Goal: Information Seeking & Learning: Learn about a topic

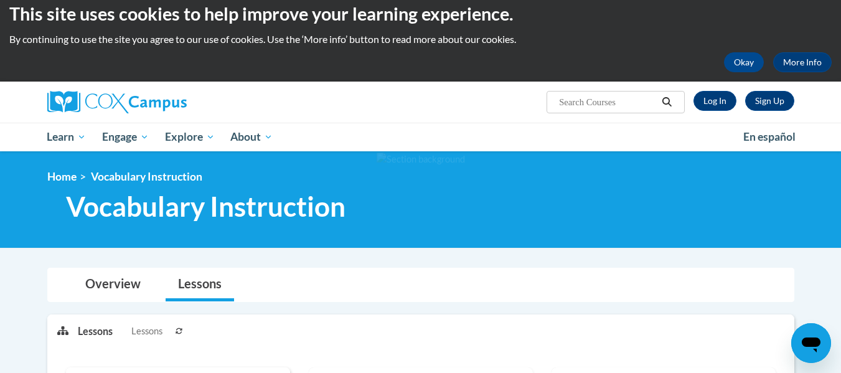
scroll to position [11, 0]
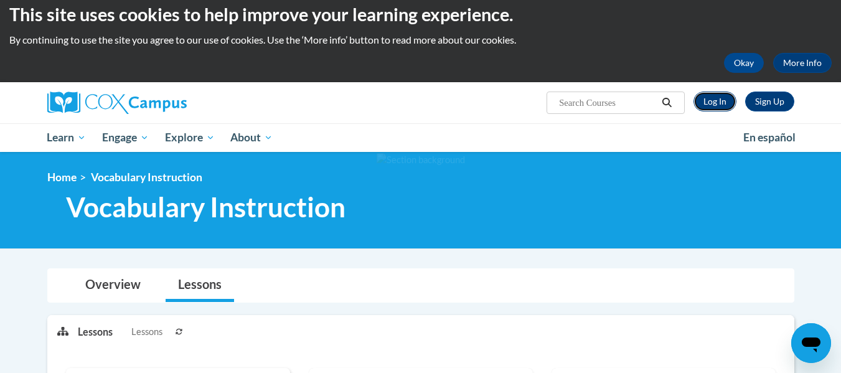
click at [718, 110] on link "Log In" at bounding box center [714, 101] width 43 height 20
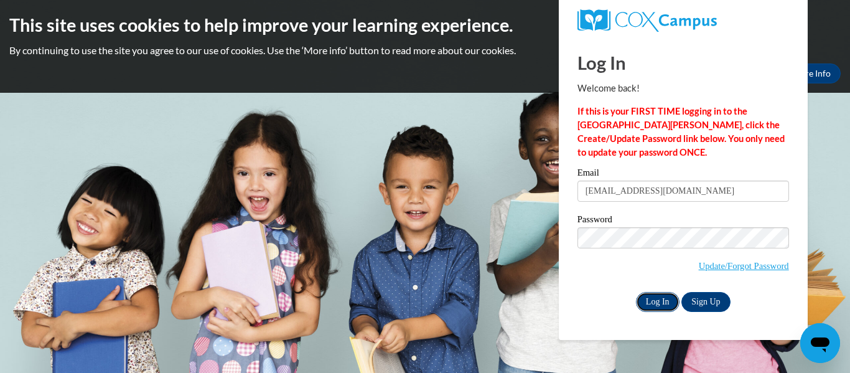
click at [653, 301] on input "Log In" at bounding box center [658, 302] width 44 height 20
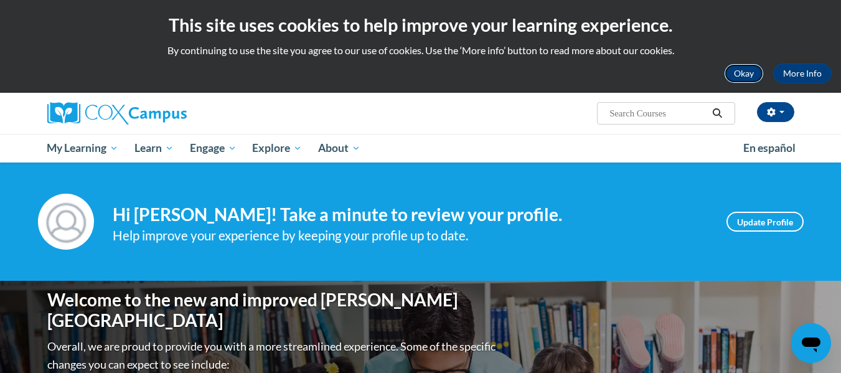
click at [751, 73] on button "Okay" at bounding box center [744, 73] width 40 height 20
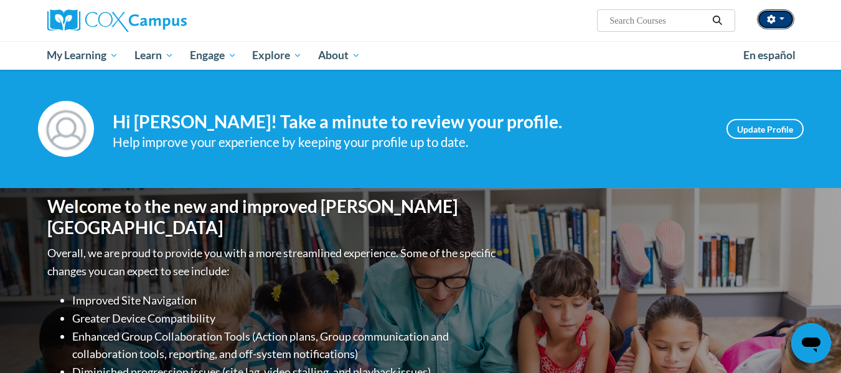
click at [774, 26] on button "button" at bounding box center [775, 19] width 37 height 20
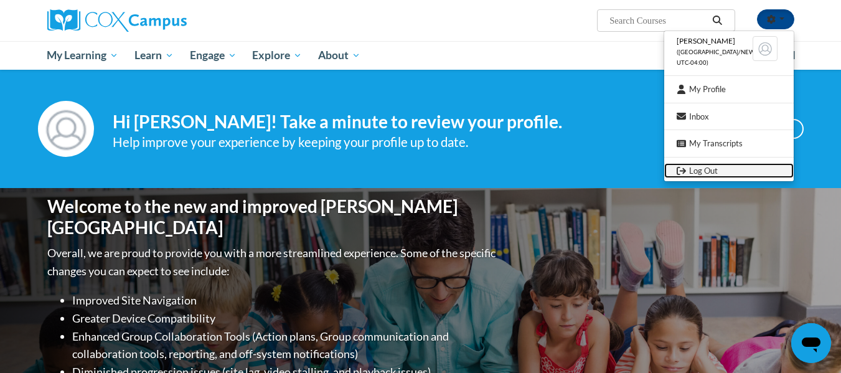
click at [703, 176] on link "Log Out" at bounding box center [728, 171] width 129 height 16
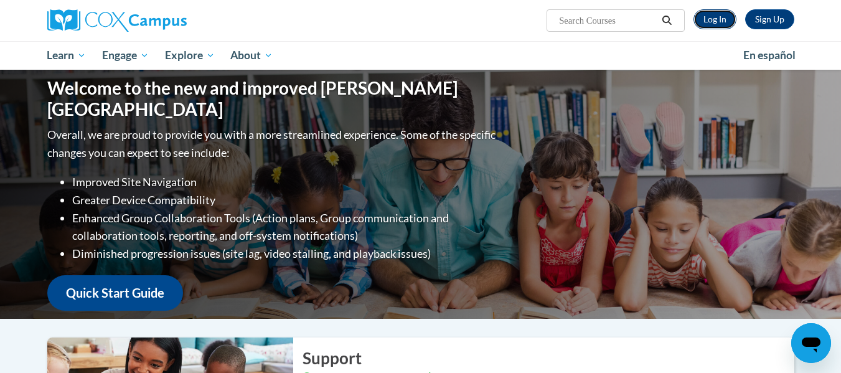
click at [703, 13] on link "Log In" at bounding box center [714, 19] width 43 height 20
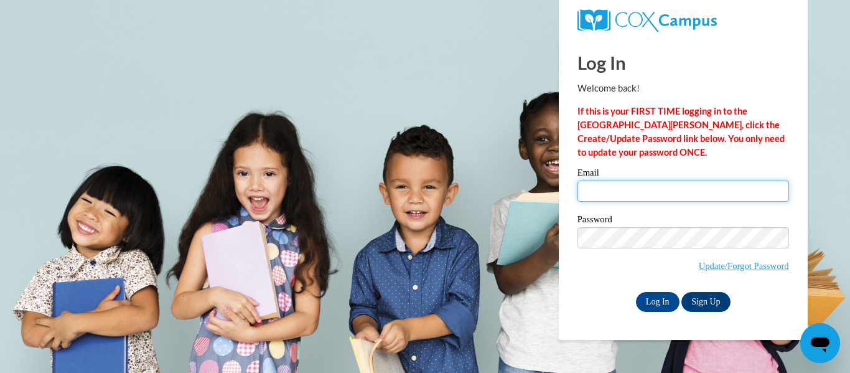
type input "eamcla5075@ung.edu"
drag, startPoint x: 684, startPoint y: 189, endPoint x: 501, endPoint y: 186, distance: 183.0
click at [501, 186] on body "Log In Welcome back! If this is your FIRST TIME logging in to the NEW Cox Campu…" at bounding box center [425, 186] width 850 height 373
click at [612, 193] on input "Email" at bounding box center [684, 190] width 212 height 21
click at [619, 199] on input "Email" at bounding box center [684, 190] width 212 height 21
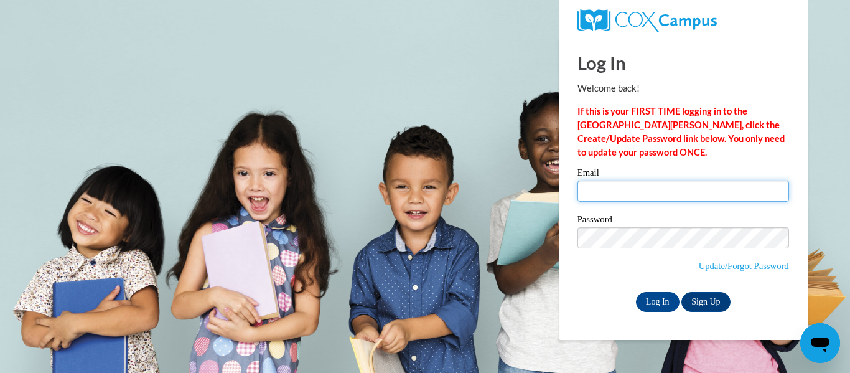
type input "eamcla5075@ung.edu"
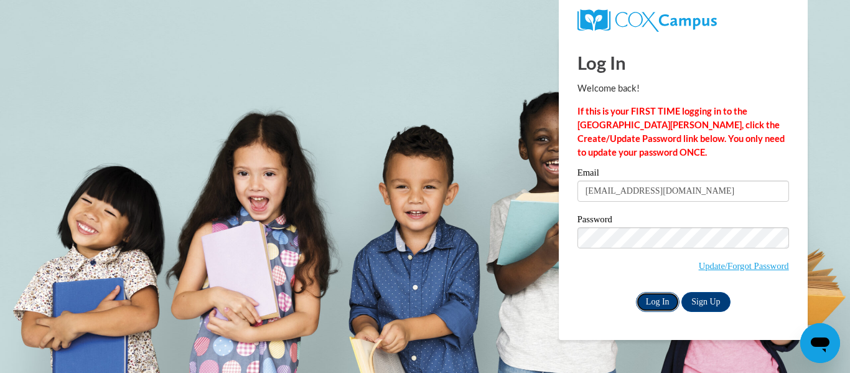
click at [653, 293] on input "Log In" at bounding box center [658, 302] width 44 height 20
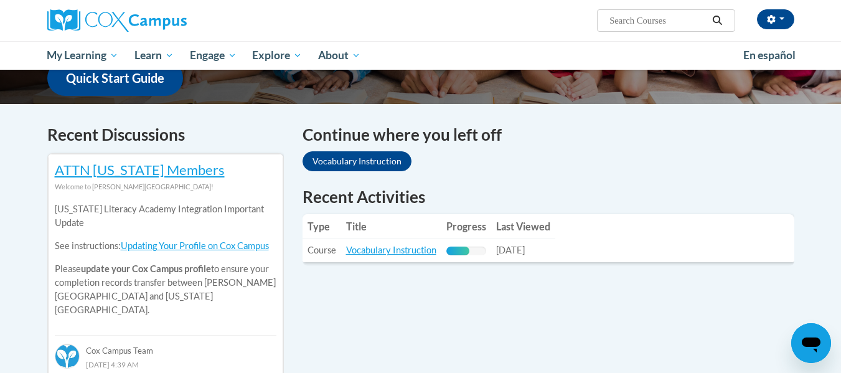
scroll to position [334, 0]
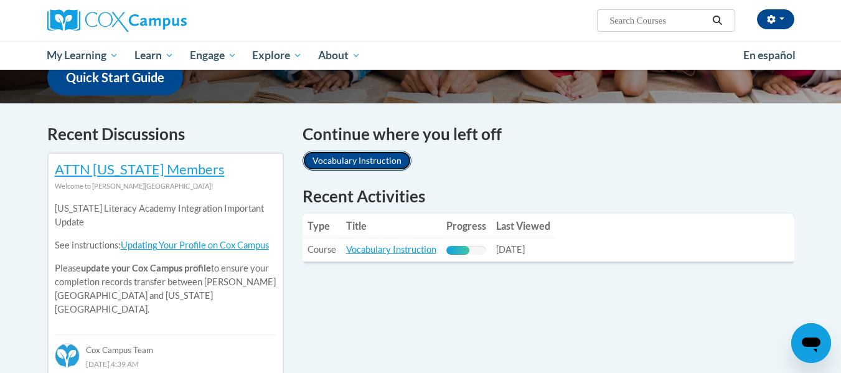
click at [362, 157] on link "Vocabulary Instruction" at bounding box center [356, 161] width 109 height 20
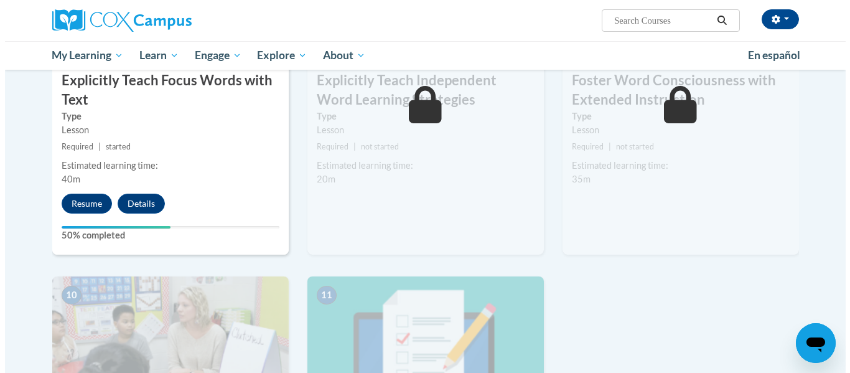
scroll to position [1080, 0]
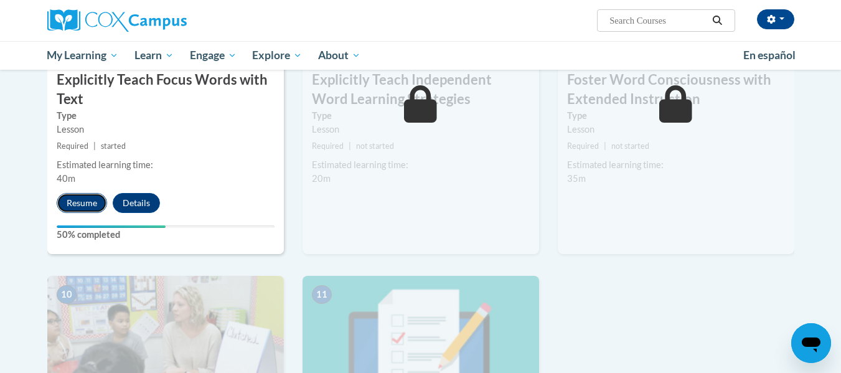
click at [73, 204] on button "Resume" at bounding box center [82, 203] width 50 height 20
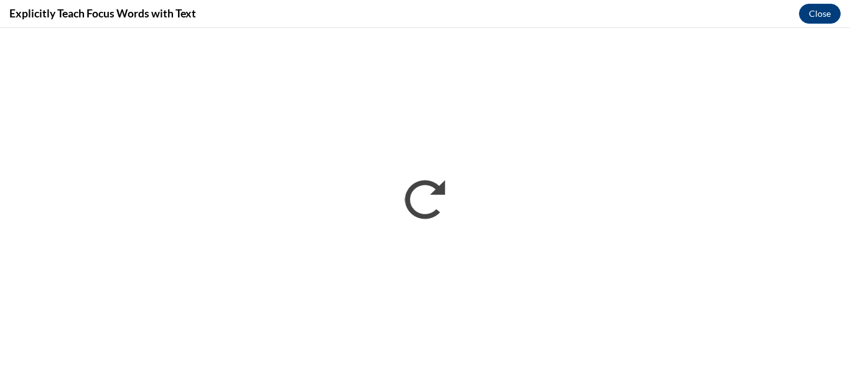
scroll to position [0, 0]
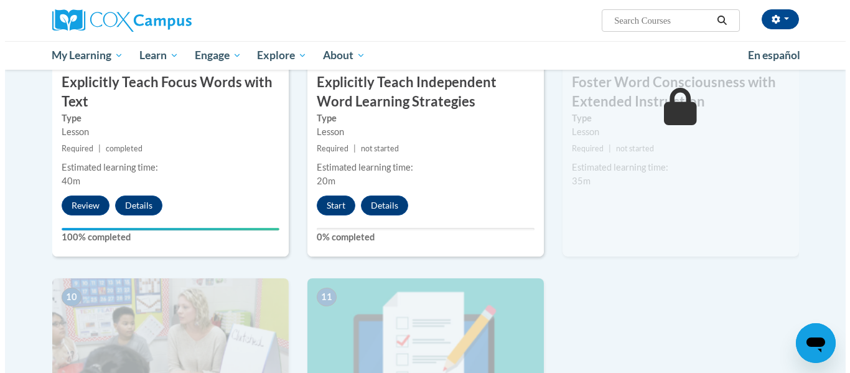
scroll to position [1073, 0]
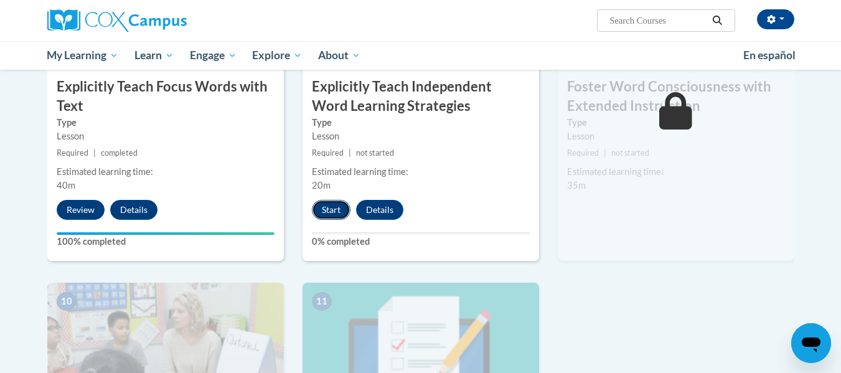
click at [334, 211] on button "Start" at bounding box center [331, 210] width 39 height 20
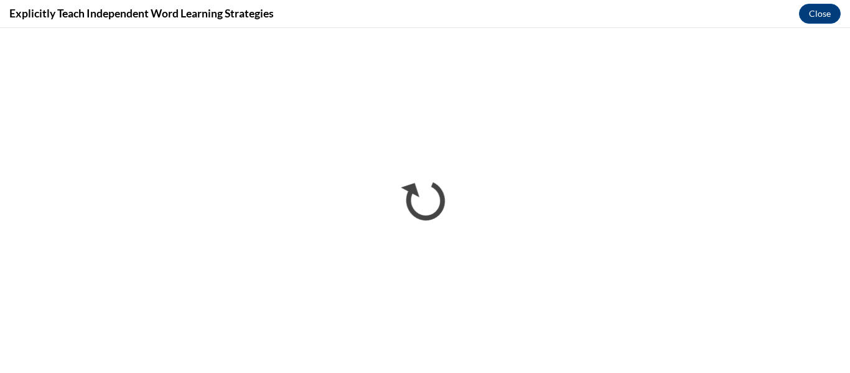
scroll to position [0, 0]
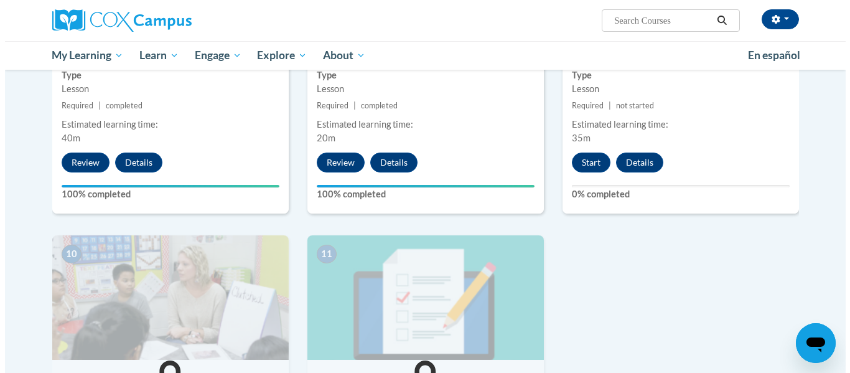
scroll to position [1120, 0]
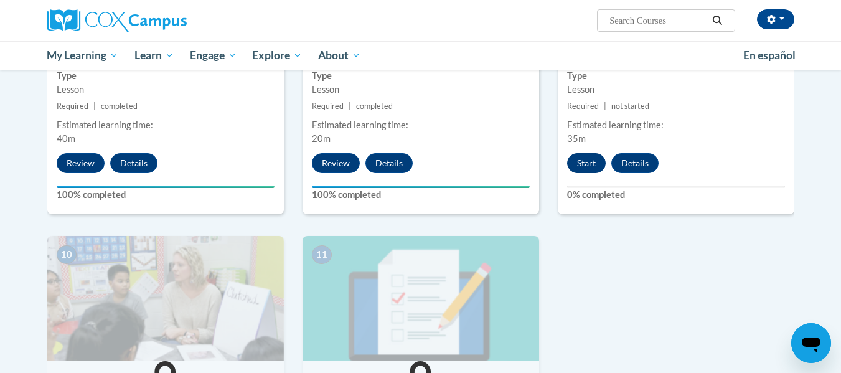
click at [583, 161] on button "Start" at bounding box center [586, 163] width 39 height 20
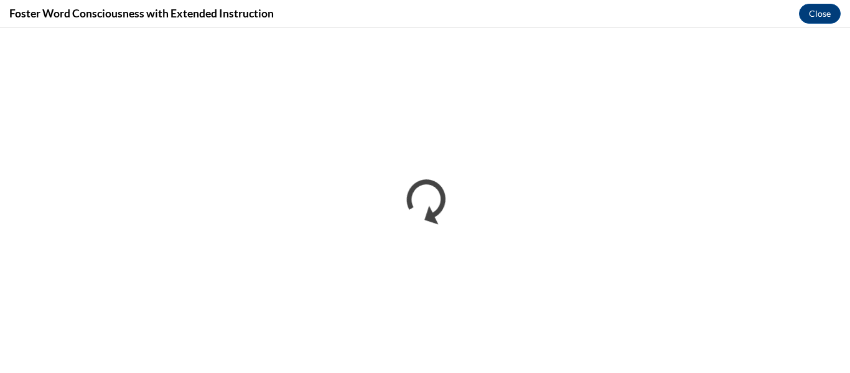
scroll to position [0, 0]
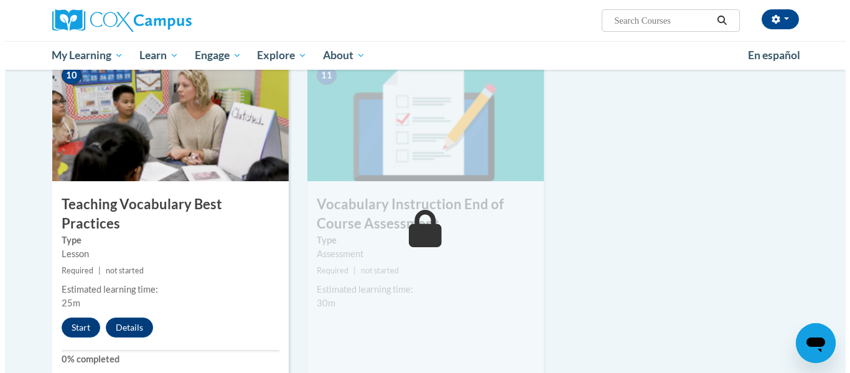
scroll to position [1301, 0]
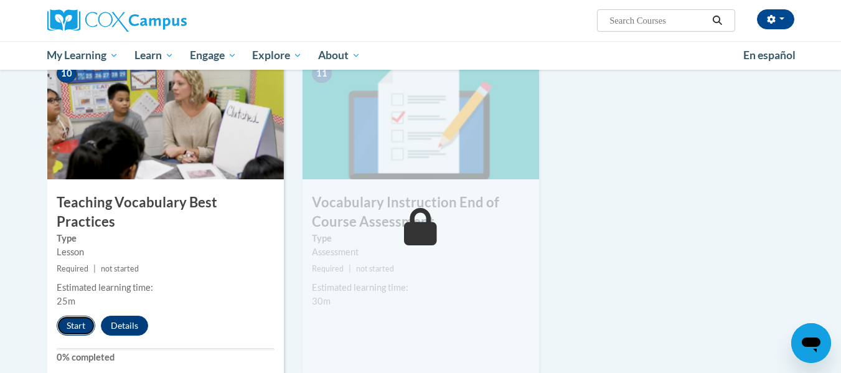
click at [75, 316] on button "Start" at bounding box center [76, 326] width 39 height 20
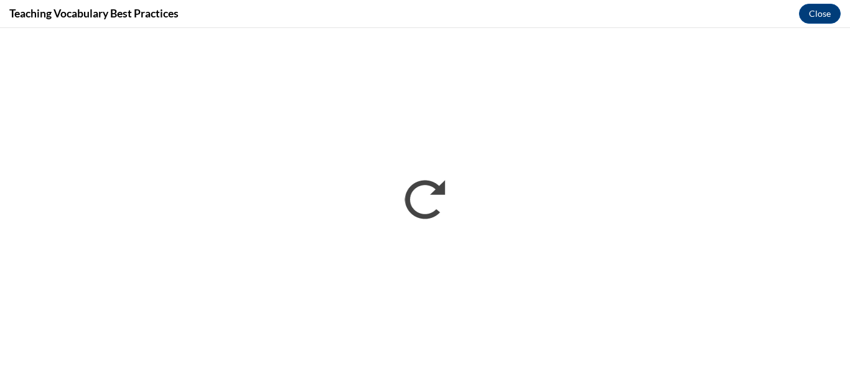
scroll to position [0, 0]
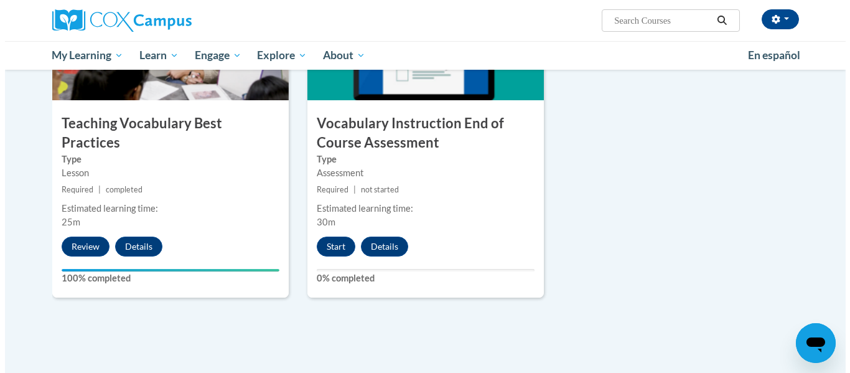
scroll to position [1391, 0]
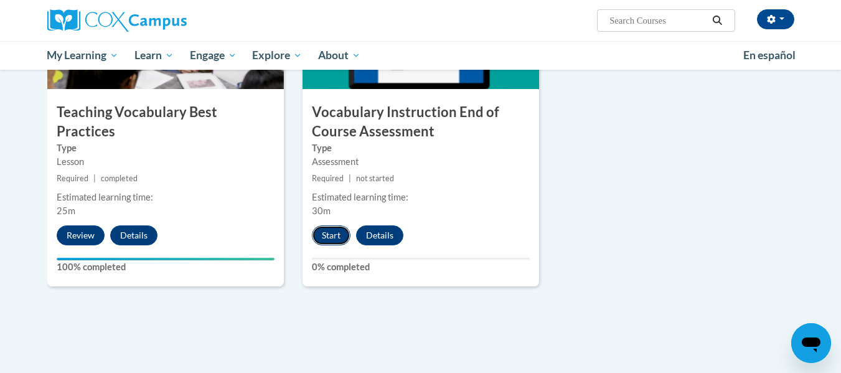
click at [338, 237] on button "Start" at bounding box center [331, 235] width 39 height 20
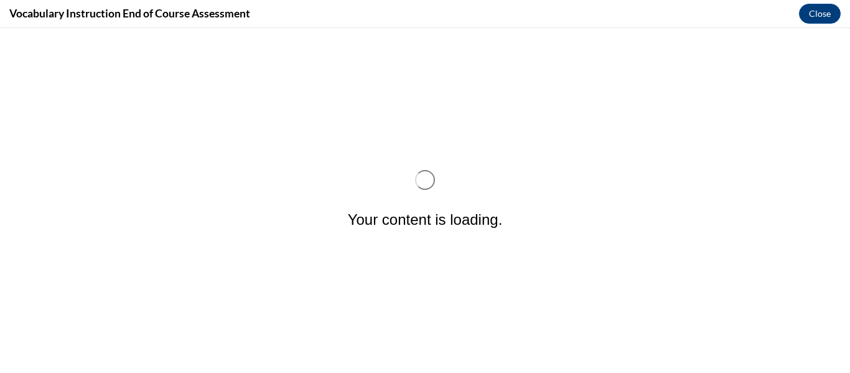
scroll to position [0, 0]
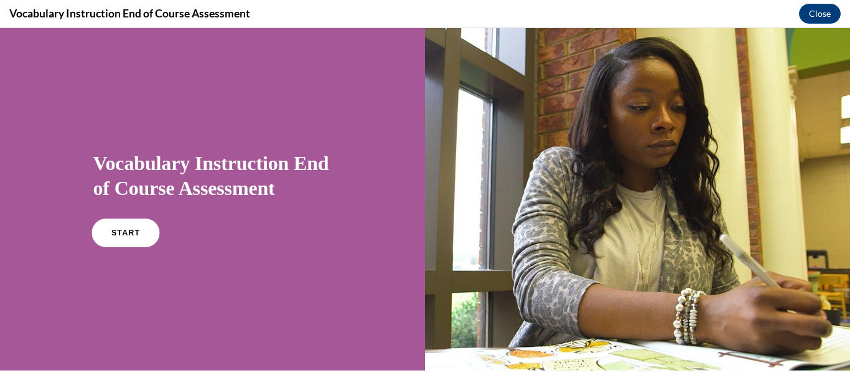
click at [125, 240] on link "START" at bounding box center [125, 232] width 68 height 29
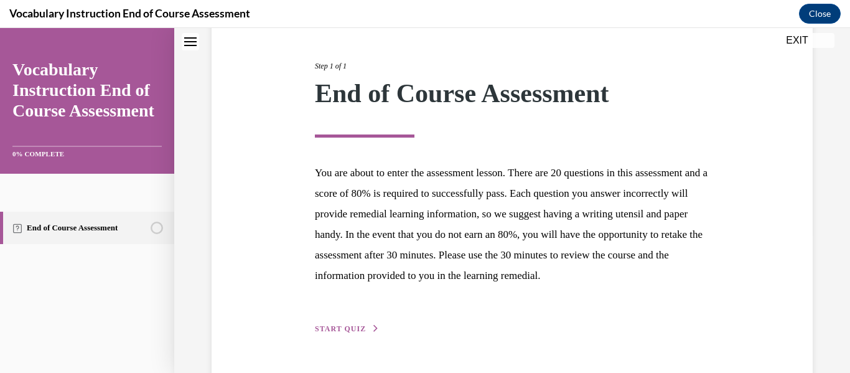
scroll to position [199, 0]
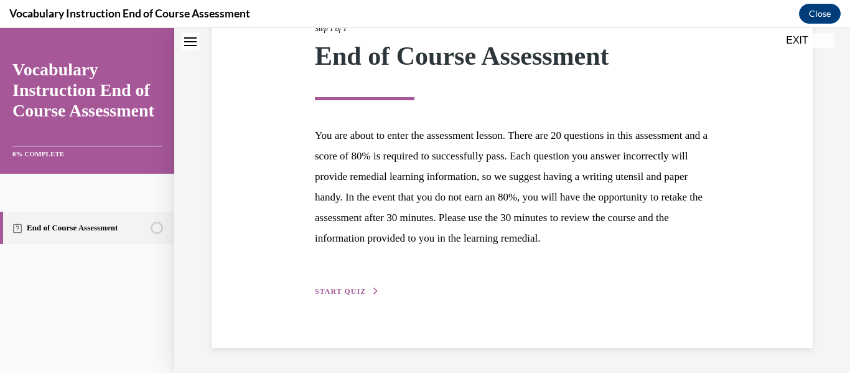
click at [364, 294] on button "START QUIZ" at bounding box center [347, 291] width 65 height 11
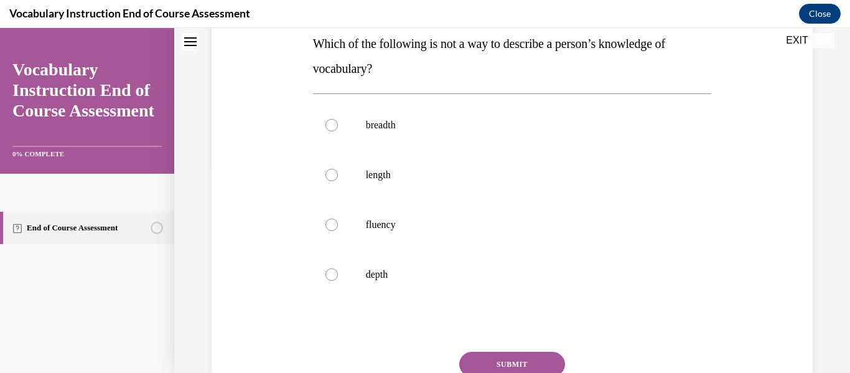
scroll to position [205, 0]
click at [398, 176] on p "length" at bounding box center [523, 175] width 315 height 12
click at [338, 176] on input "length" at bounding box center [332, 175] width 12 height 12
radio input "true"
click at [528, 359] on button "SUBMIT" at bounding box center [512, 364] width 106 height 25
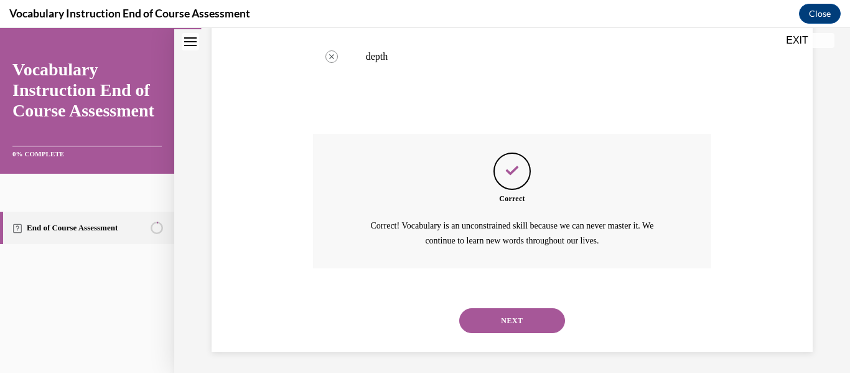
scroll to position [428, 0]
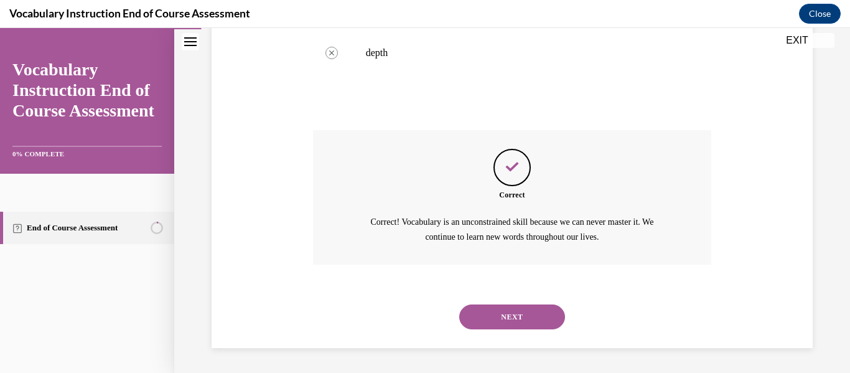
click at [526, 322] on button "NEXT" at bounding box center [512, 316] width 106 height 25
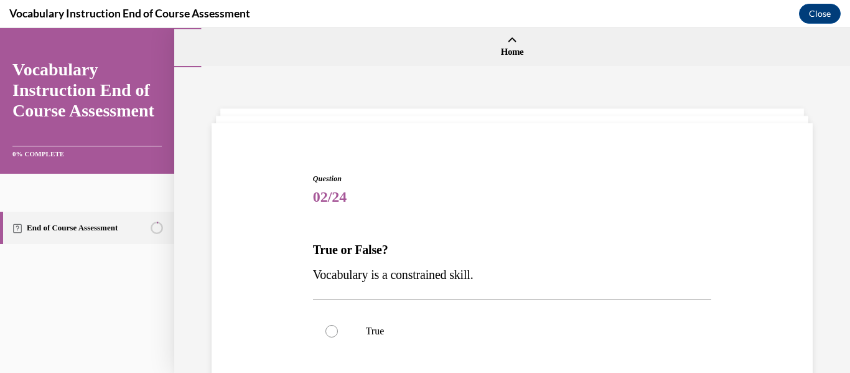
scroll to position [156, 0]
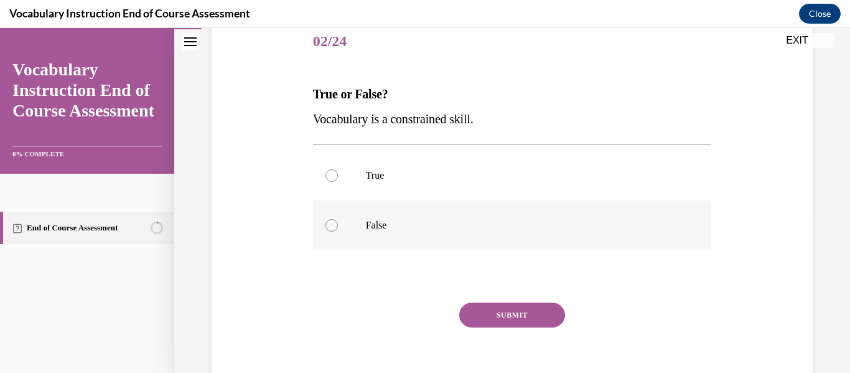
click at [429, 221] on p "False" at bounding box center [523, 225] width 315 height 12
click at [338, 221] on input "False" at bounding box center [332, 225] width 12 height 12
radio input "true"
click at [518, 324] on button "SUBMIT" at bounding box center [512, 314] width 106 height 25
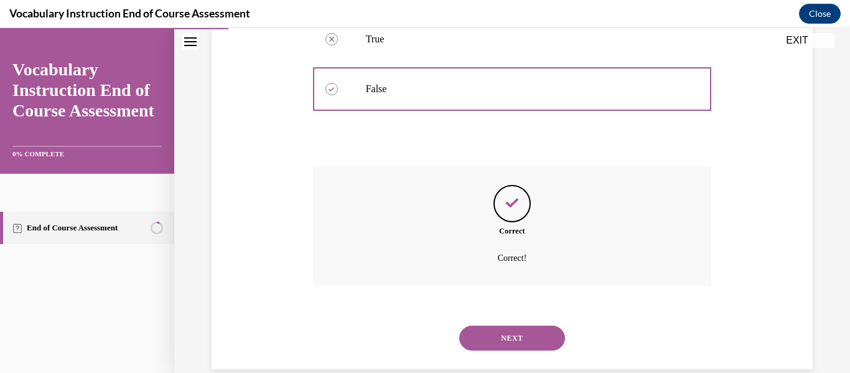
scroll to position [313, 0]
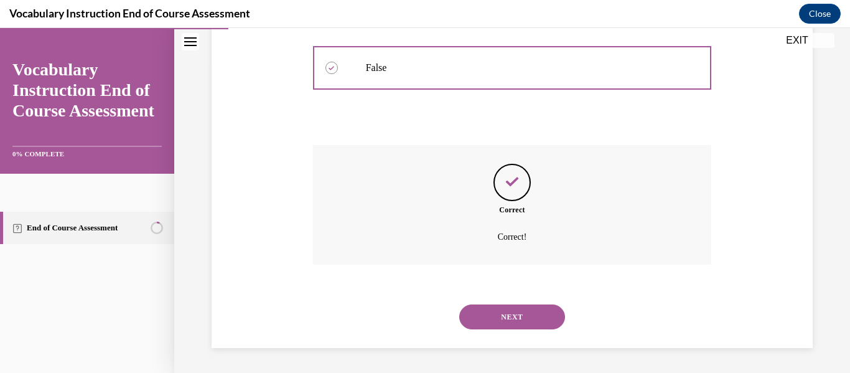
click at [518, 324] on button "NEXT" at bounding box center [512, 316] width 106 height 25
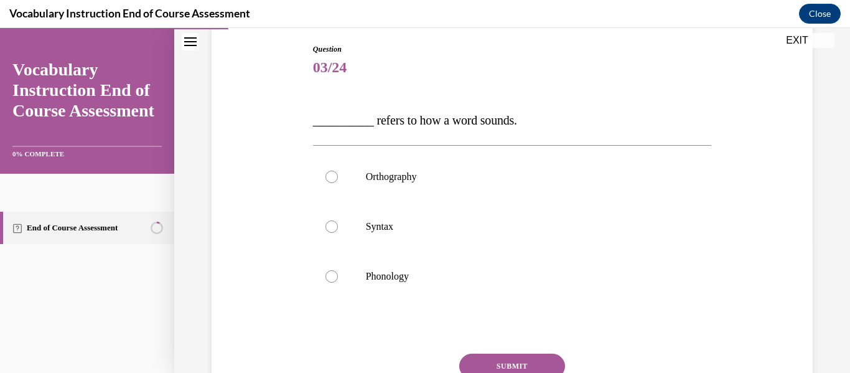
scroll to position [134, 0]
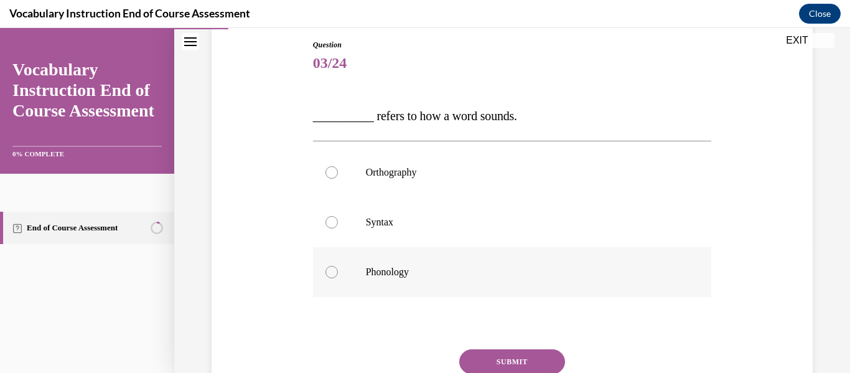
click at [475, 277] on p "Phonology" at bounding box center [523, 272] width 315 height 12
click at [338, 277] on input "Phonology" at bounding box center [332, 272] width 12 height 12
radio input "true"
click at [380, 286] on label "Phonology" at bounding box center [512, 272] width 399 height 50
click at [338, 278] on input "Phonology" at bounding box center [332, 272] width 12 height 12
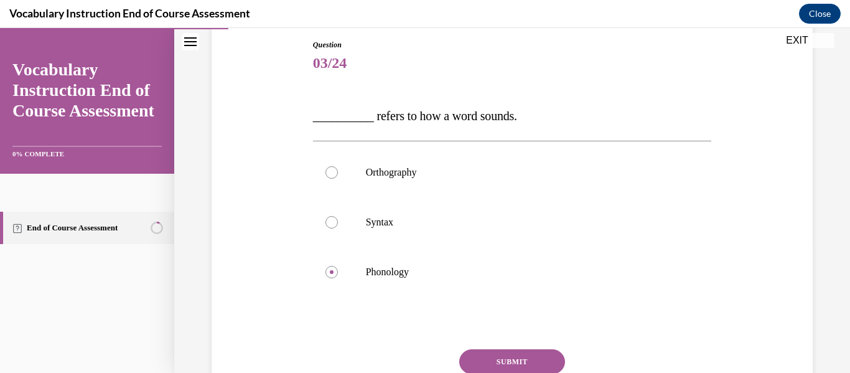
click at [508, 363] on button "SUBMIT" at bounding box center [512, 361] width 106 height 25
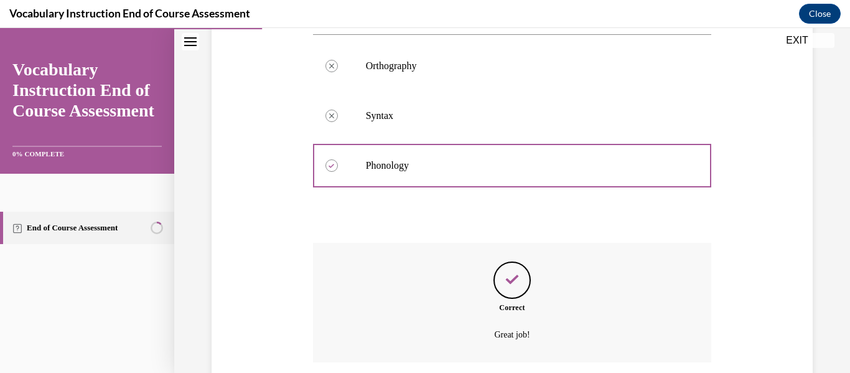
scroll to position [338, 0]
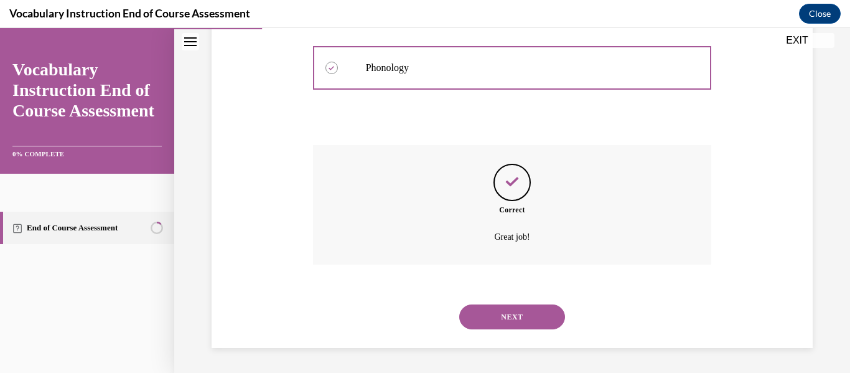
click at [515, 322] on button "NEXT" at bounding box center [512, 316] width 106 height 25
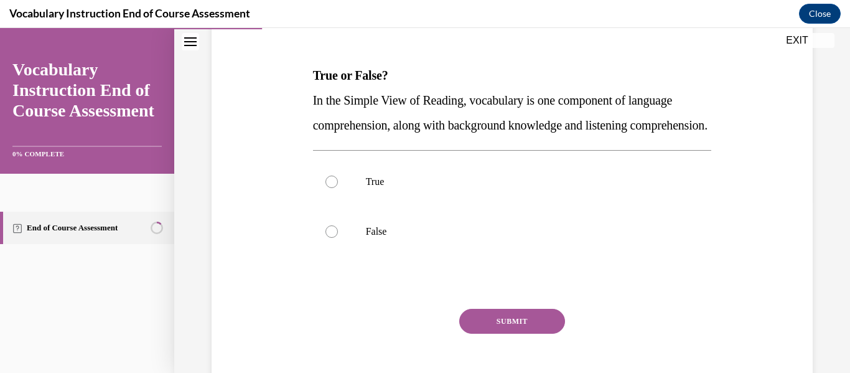
scroll to position [175, 0]
click at [466, 187] on p "True" at bounding box center [523, 181] width 315 height 12
click at [338, 187] on input "True" at bounding box center [332, 181] width 12 height 12
radio input "true"
click at [517, 333] on button "SUBMIT" at bounding box center [512, 320] width 106 height 25
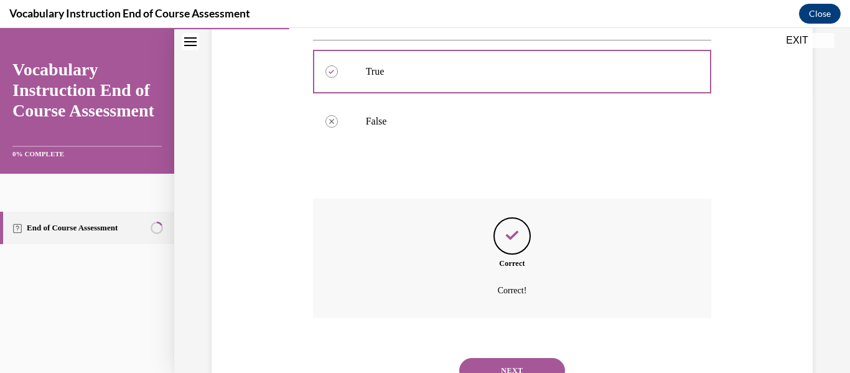
scroll to position [363, 0]
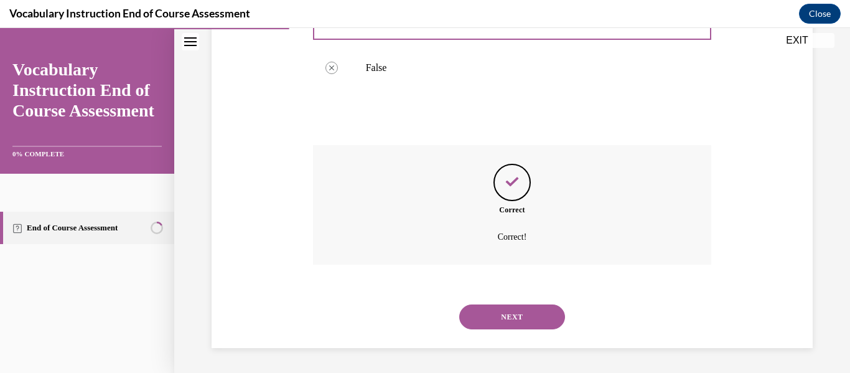
click at [513, 315] on button "NEXT" at bounding box center [512, 316] width 106 height 25
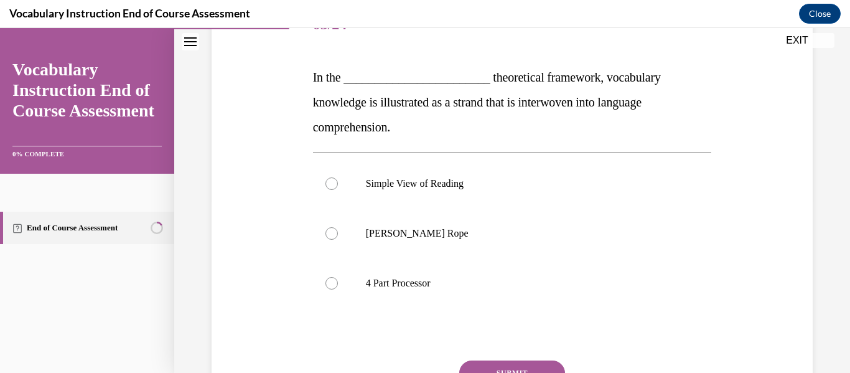
scroll to position [174, 0]
click at [486, 234] on p "Scarborough's Rope" at bounding box center [523, 232] width 315 height 12
click at [338, 234] on input "Scarborough's Rope" at bounding box center [332, 232] width 12 height 12
radio input "true"
click at [514, 372] on button "SUBMIT" at bounding box center [512, 371] width 106 height 25
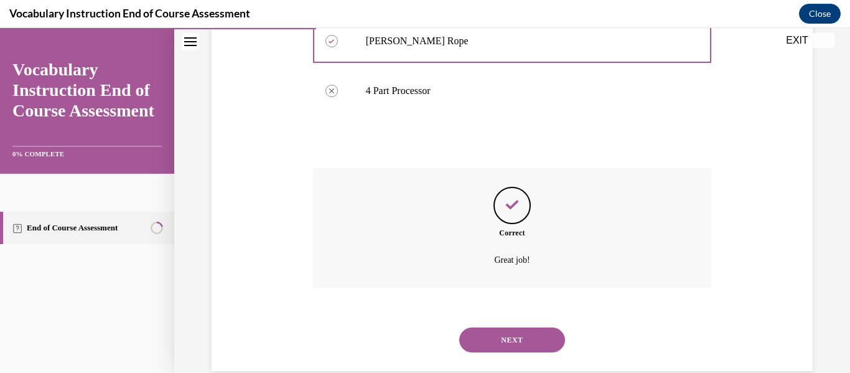
scroll to position [388, 0]
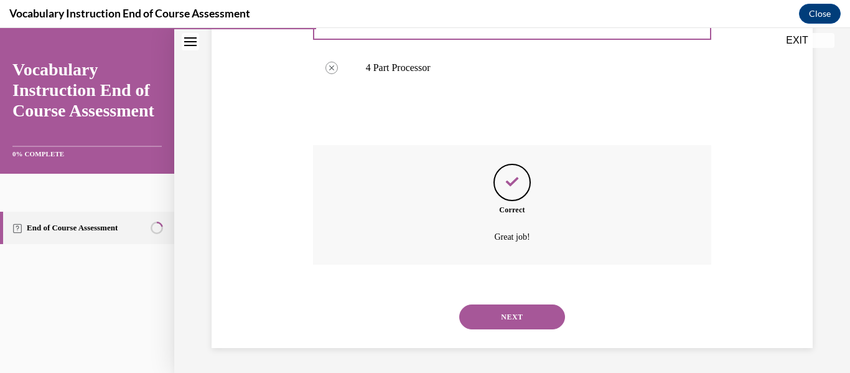
click at [522, 324] on button "NEXT" at bounding box center [512, 316] width 106 height 25
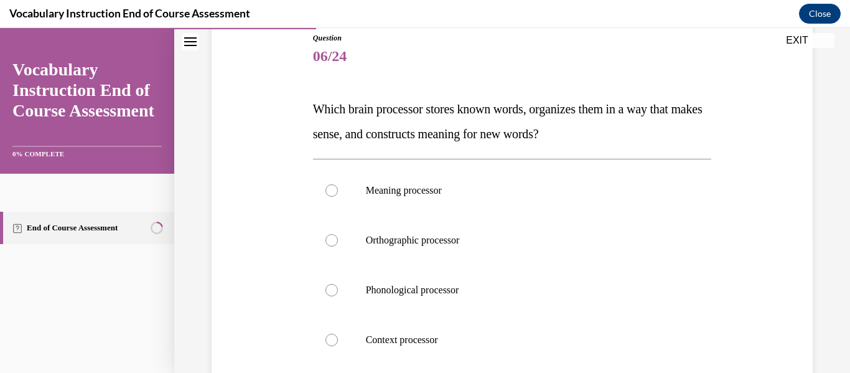
scroll to position [143, 0]
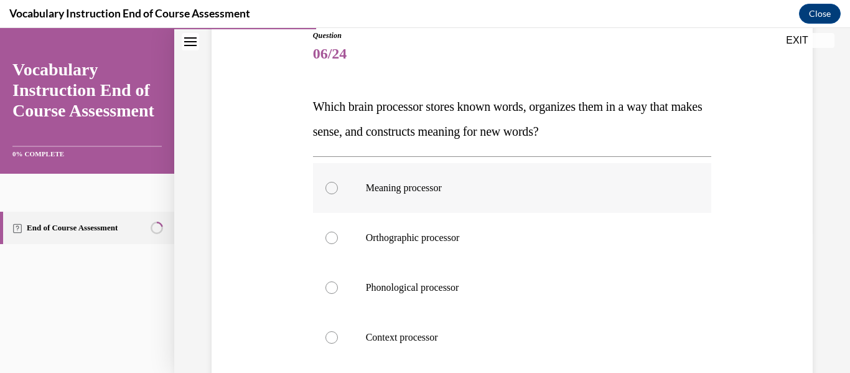
click at [504, 187] on p "Meaning processor" at bounding box center [523, 188] width 315 height 12
click at [338, 187] on input "Meaning processor" at bounding box center [332, 188] width 12 height 12
radio input "true"
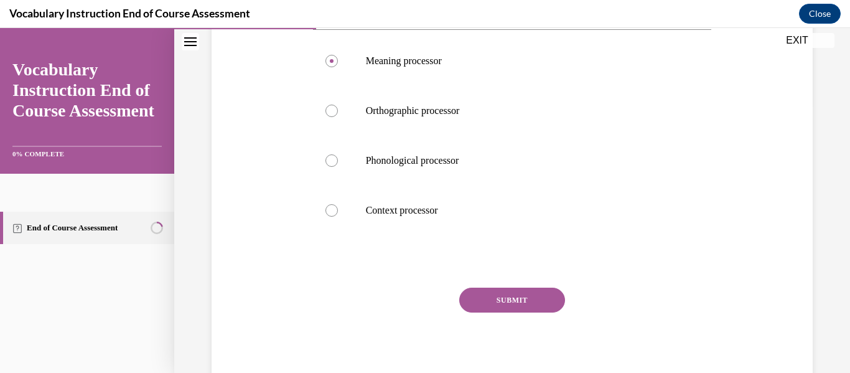
click at [529, 302] on button "SUBMIT" at bounding box center [512, 300] width 106 height 25
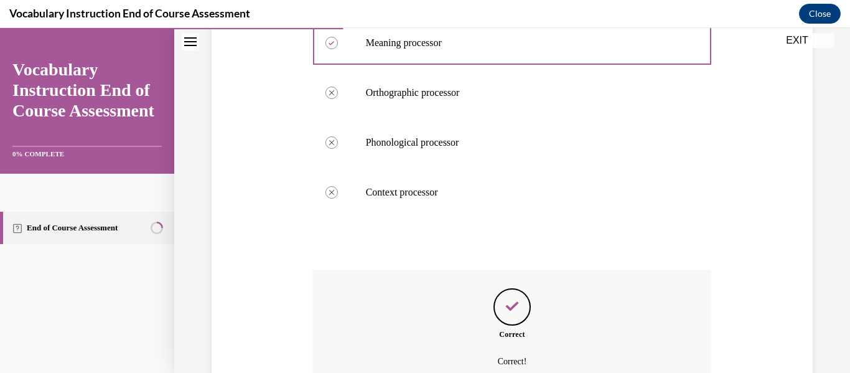
scroll to position [411, 0]
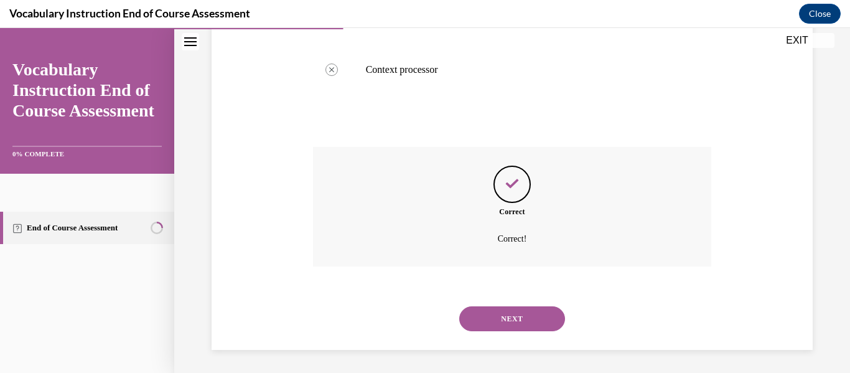
click at [522, 312] on button "NEXT" at bounding box center [512, 318] width 106 height 25
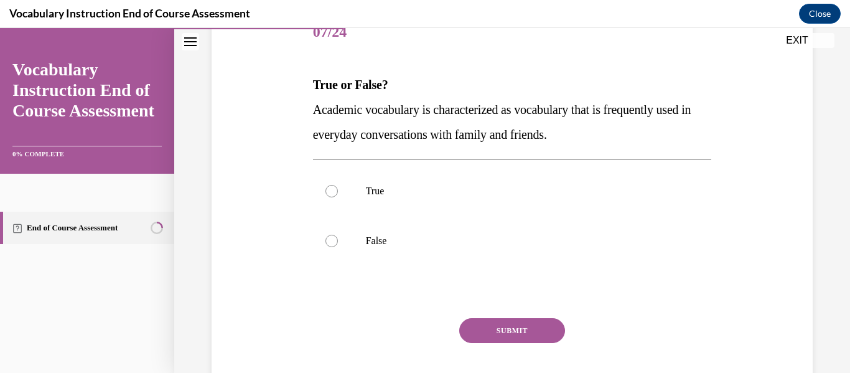
scroll to position [171, 0]
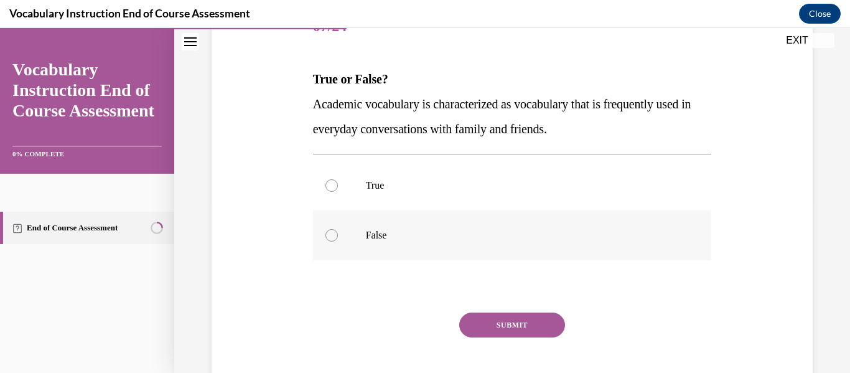
click at [453, 228] on label "False" at bounding box center [512, 235] width 399 height 50
click at [338, 229] on input "False" at bounding box center [332, 235] width 12 height 12
radio input "true"
click at [518, 328] on button "SUBMIT" at bounding box center [512, 324] width 106 height 25
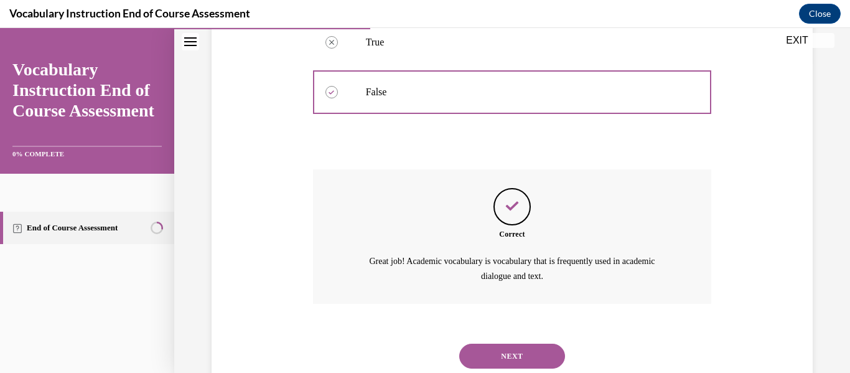
scroll to position [353, 0]
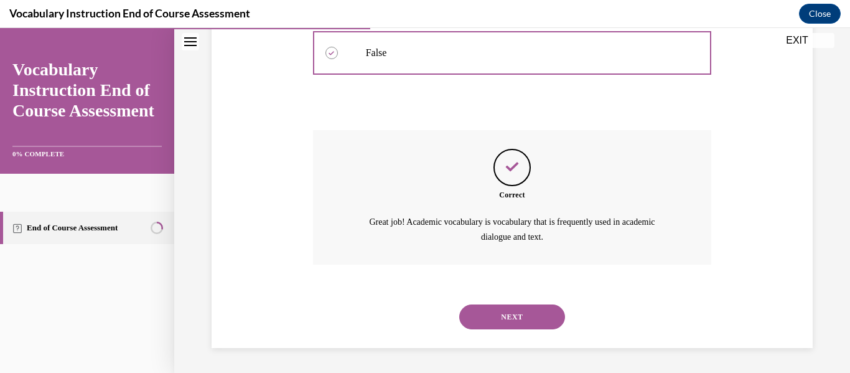
click at [529, 316] on button "NEXT" at bounding box center [512, 316] width 106 height 25
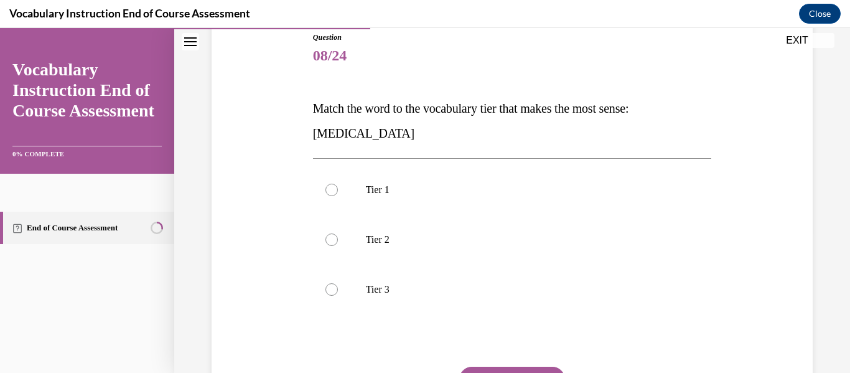
scroll to position [143, 0]
click at [486, 298] on label "Tier 3" at bounding box center [512, 288] width 399 height 50
click at [338, 294] on input "Tier 3" at bounding box center [332, 288] width 12 height 12
radio input "true"
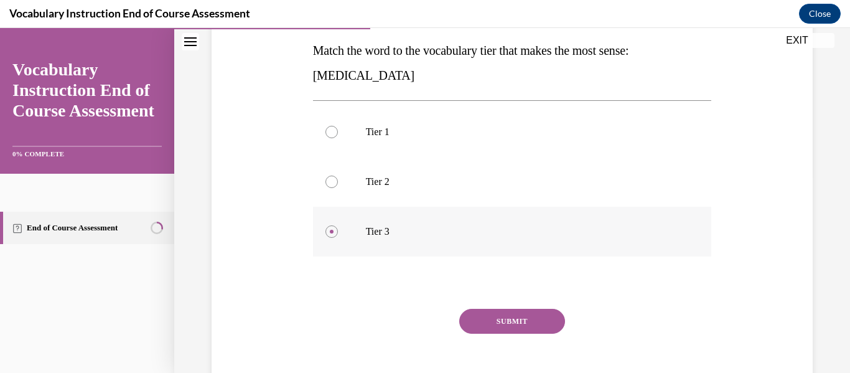
scroll to position [203, 0]
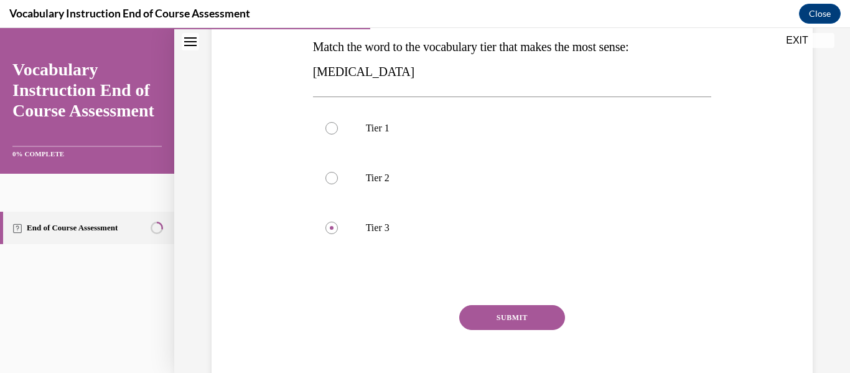
click at [514, 314] on button "SUBMIT" at bounding box center [512, 317] width 106 height 25
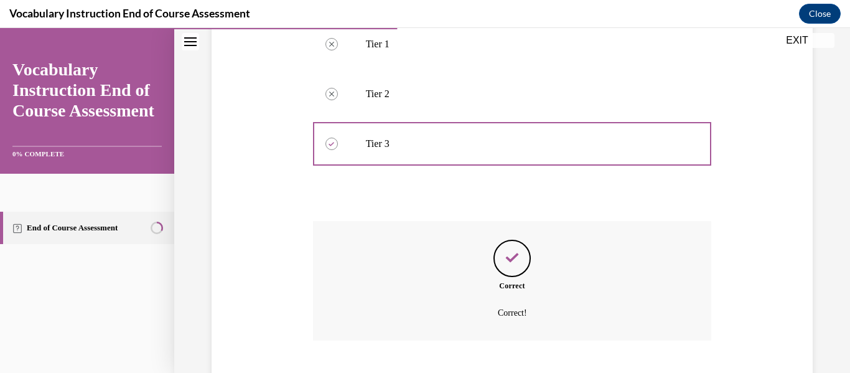
scroll to position [363, 0]
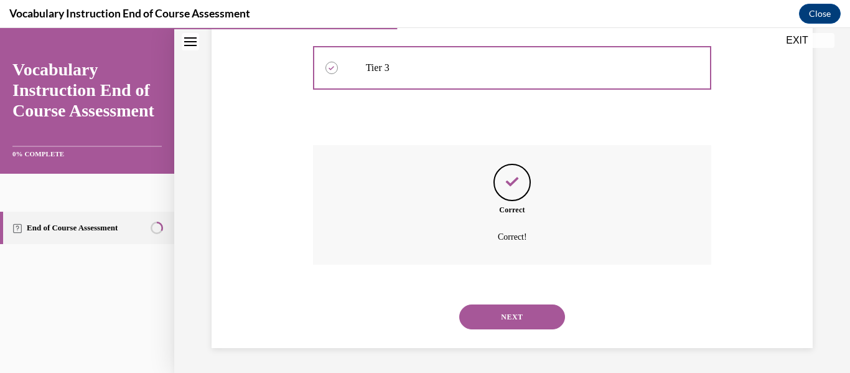
click at [528, 324] on button "NEXT" at bounding box center [512, 316] width 106 height 25
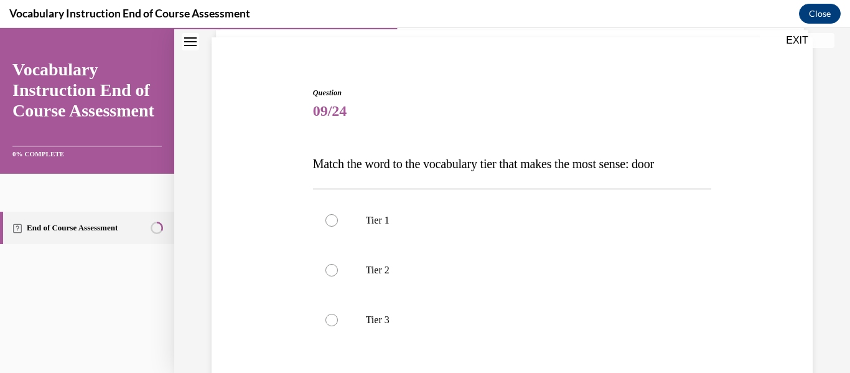
scroll to position [84, 0]
click at [456, 228] on p "Tier 1" at bounding box center [523, 222] width 315 height 12
click at [338, 228] on input "Tier 1" at bounding box center [332, 222] width 12 height 12
radio input "true"
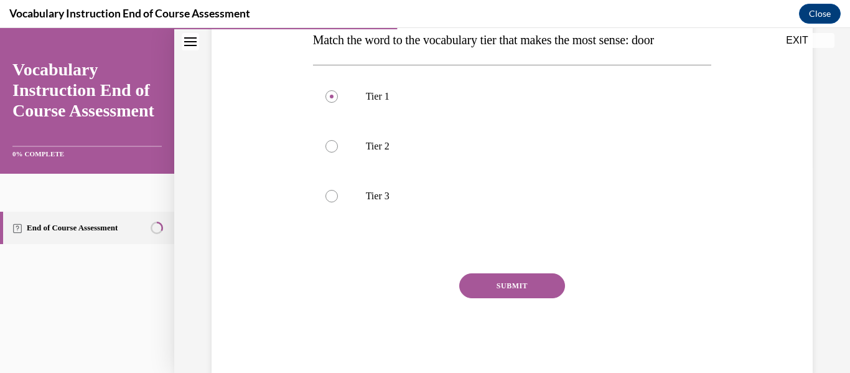
click at [515, 289] on button "SUBMIT" at bounding box center [512, 285] width 106 height 25
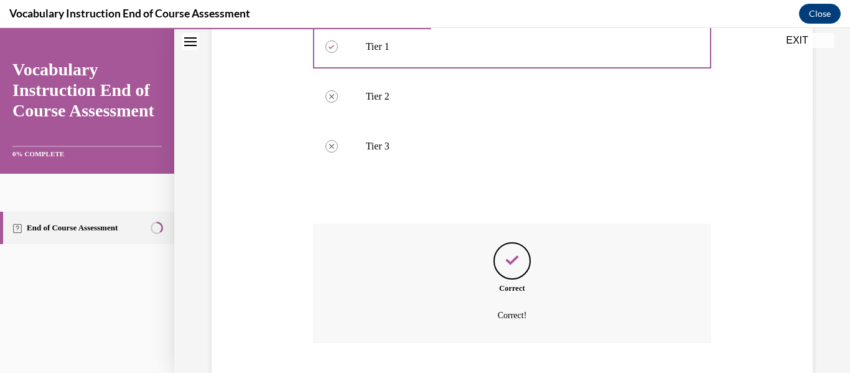
scroll to position [338, 0]
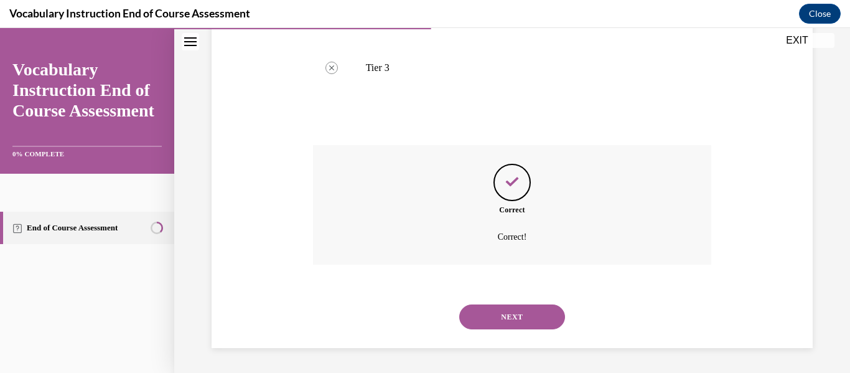
click at [512, 319] on button "NEXT" at bounding box center [512, 316] width 106 height 25
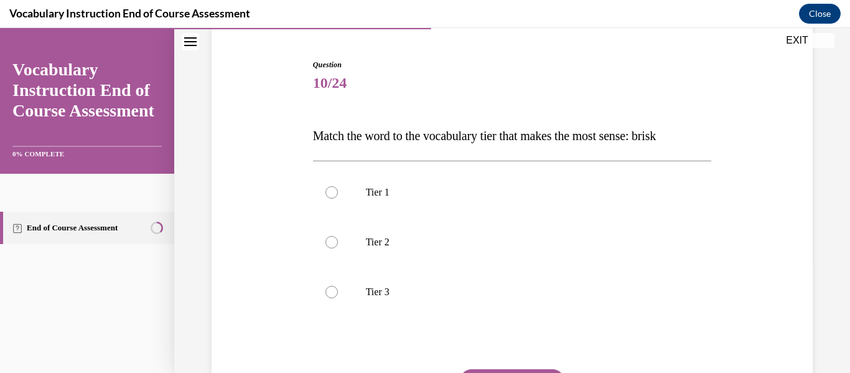
scroll to position [115, 0]
click at [441, 238] on p "Tier 2" at bounding box center [523, 241] width 315 height 12
click at [338, 238] on input "Tier 2" at bounding box center [332, 241] width 12 height 12
radio input "true"
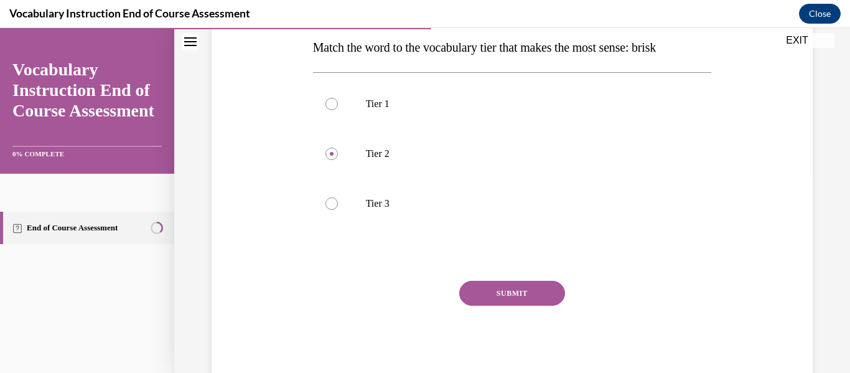
click at [525, 303] on button "SUBMIT" at bounding box center [512, 293] width 106 height 25
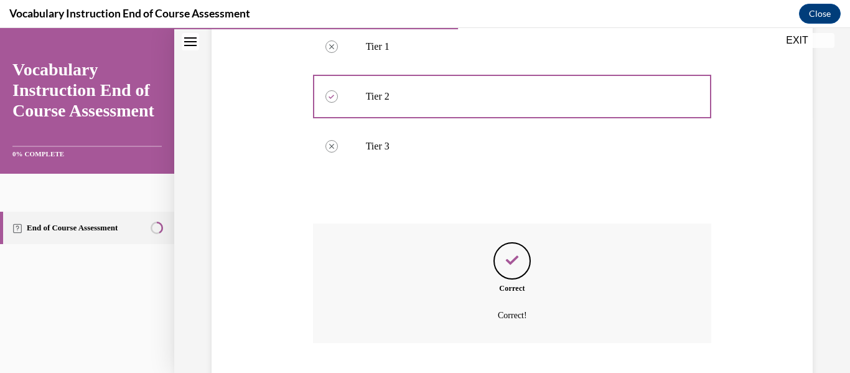
scroll to position [338, 0]
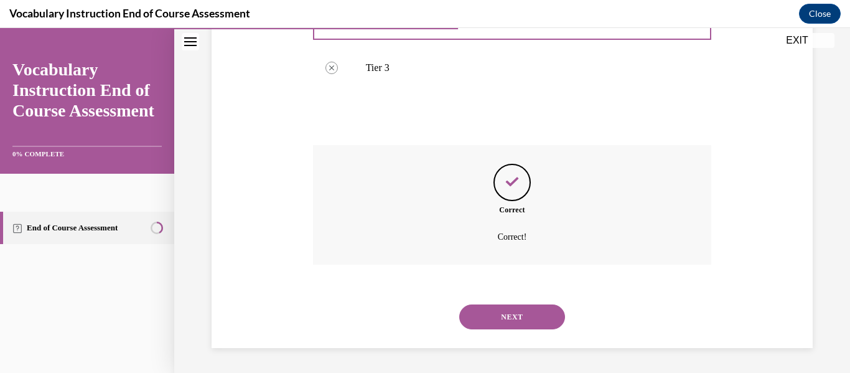
click at [530, 324] on button "NEXT" at bounding box center [512, 316] width 106 height 25
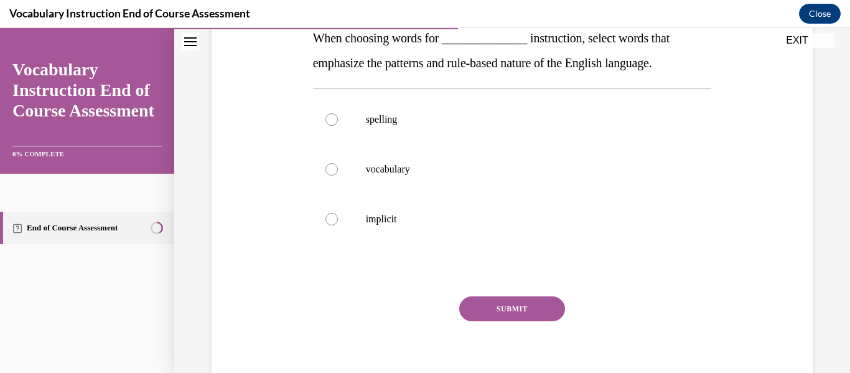
scroll to position [210, 0]
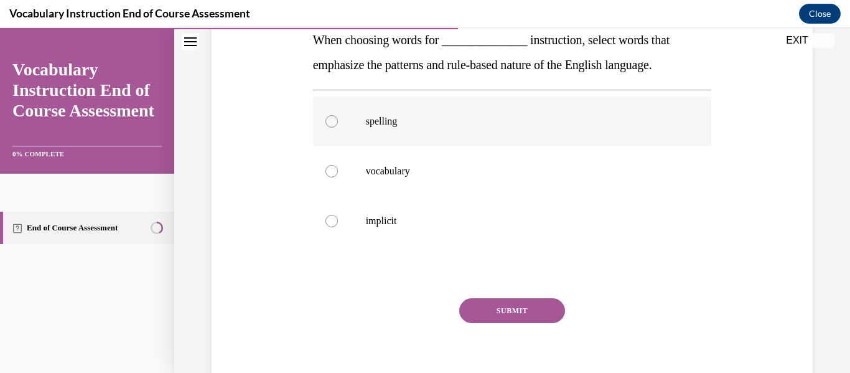
click at [452, 128] on label "spelling" at bounding box center [512, 121] width 399 height 50
click at [338, 128] on input "spelling" at bounding box center [332, 121] width 12 height 12
radio input "true"
click at [536, 319] on button "SUBMIT" at bounding box center [512, 310] width 106 height 25
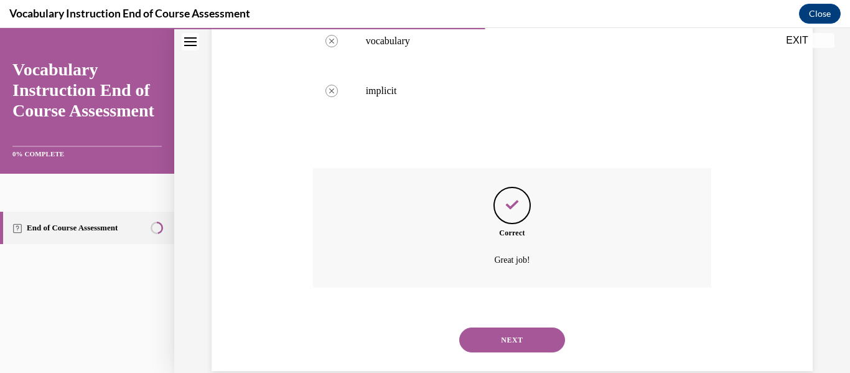
scroll to position [363, 0]
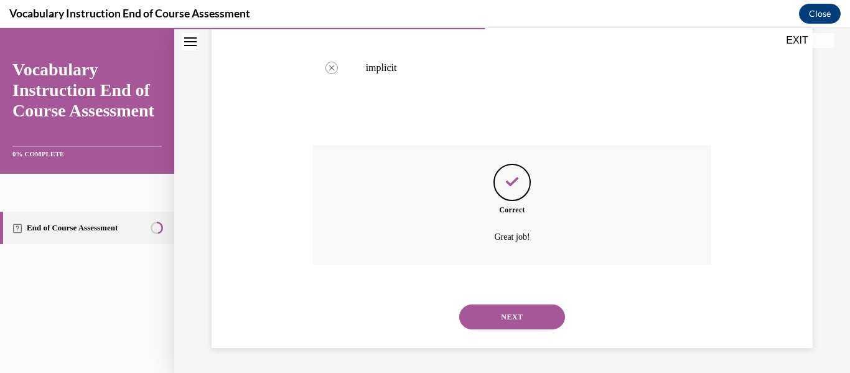
click at [520, 316] on button "NEXT" at bounding box center [512, 316] width 106 height 25
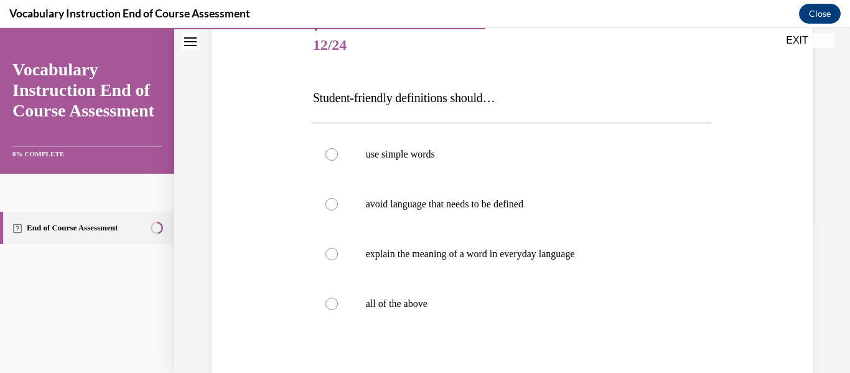
scroll to position [158, 0]
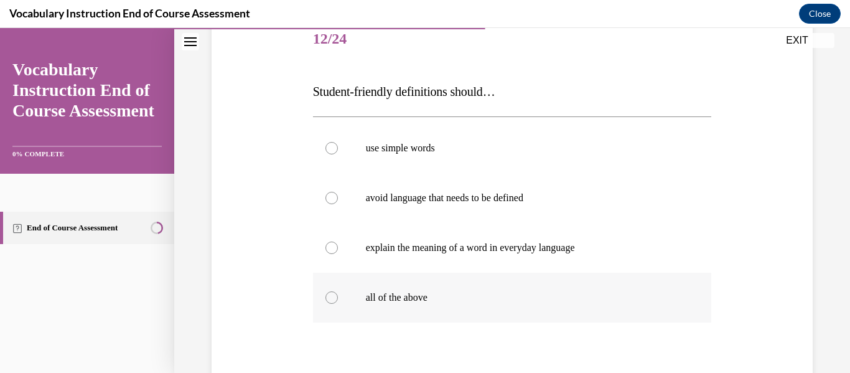
click at [540, 306] on label "all of the above" at bounding box center [512, 298] width 399 height 50
click at [338, 304] on input "all of the above" at bounding box center [332, 297] width 12 height 12
radio input "true"
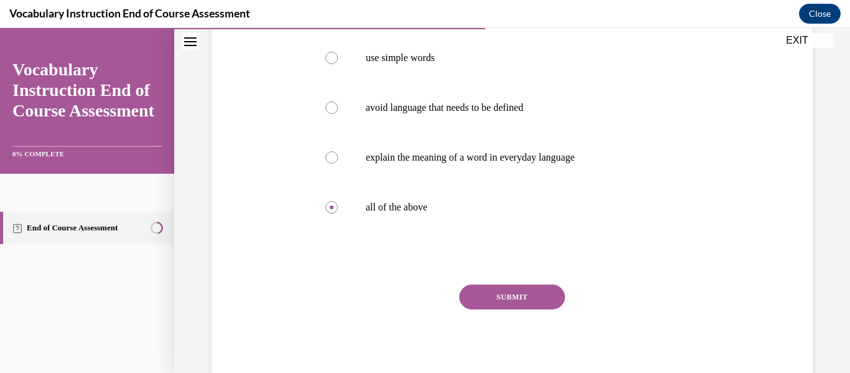
click at [540, 306] on button "SUBMIT" at bounding box center [512, 296] width 106 height 25
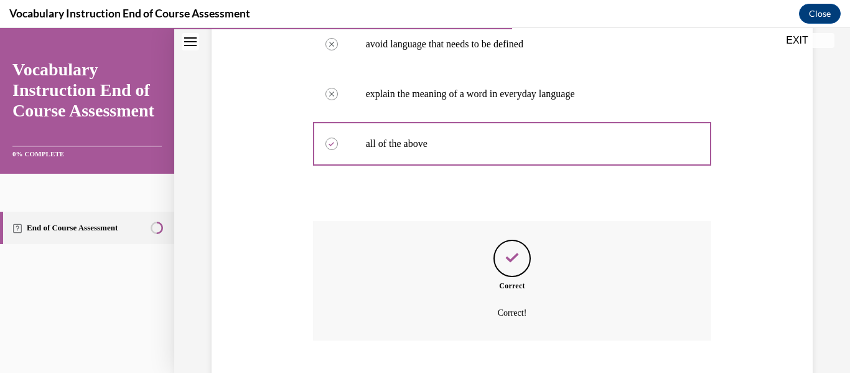
scroll to position [388, 0]
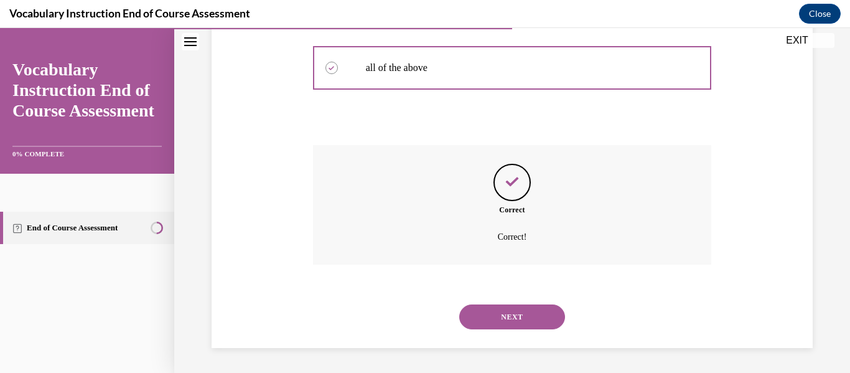
click at [505, 316] on button "NEXT" at bounding box center [512, 316] width 106 height 25
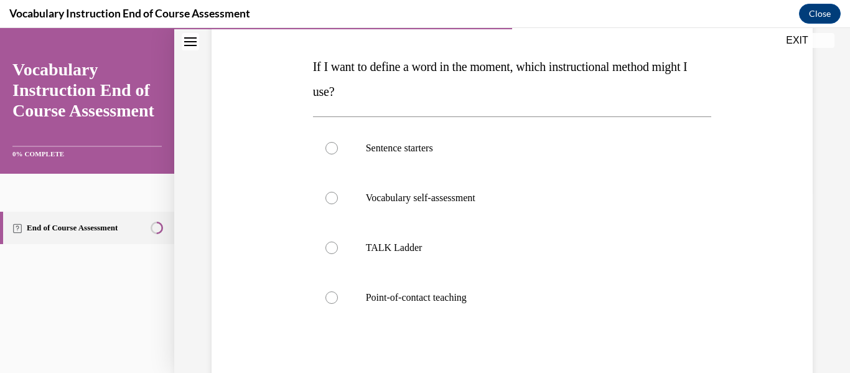
scroll to position [182, 0]
click at [499, 306] on label "Point-of-contact teaching" at bounding box center [512, 298] width 399 height 50
click at [338, 304] on input "Point-of-contact teaching" at bounding box center [332, 298] width 12 height 12
radio input "true"
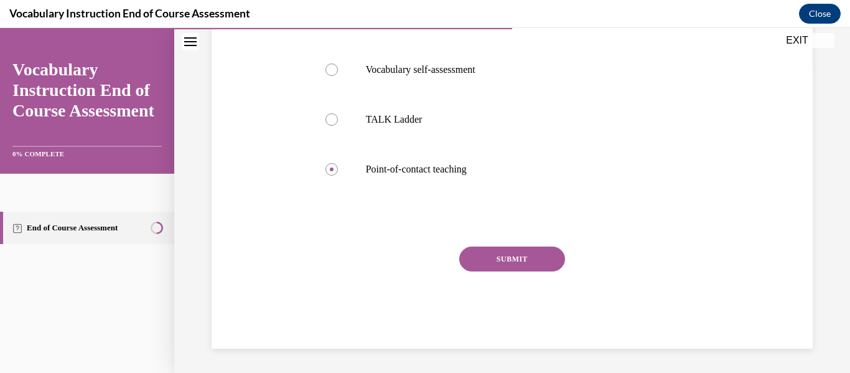
click at [528, 266] on button "SUBMIT" at bounding box center [512, 258] width 106 height 25
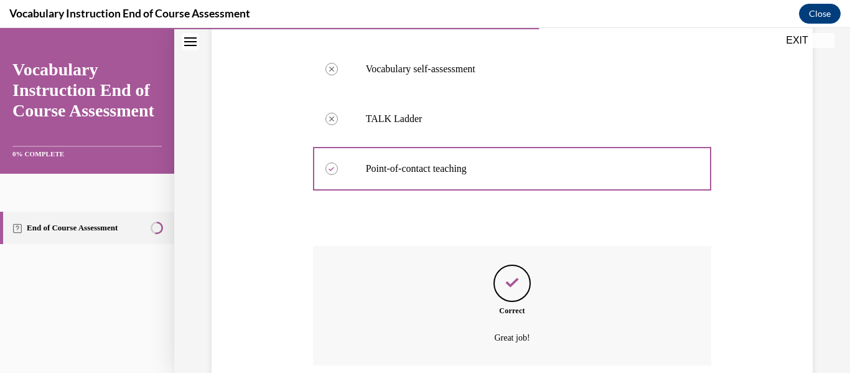
scroll to position [413, 0]
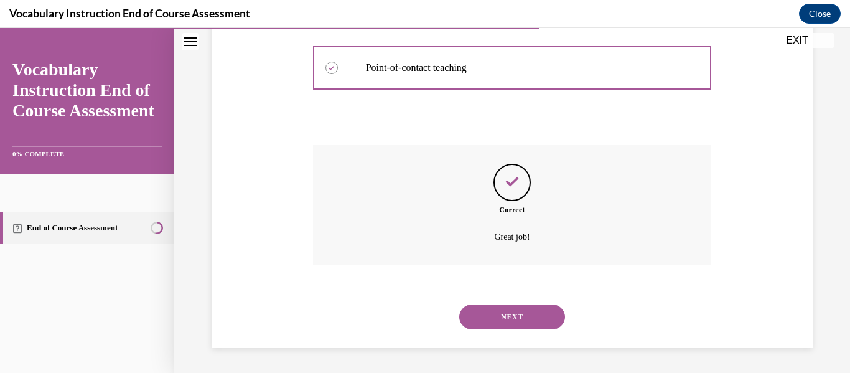
click at [530, 326] on button "NEXT" at bounding box center [512, 316] width 106 height 25
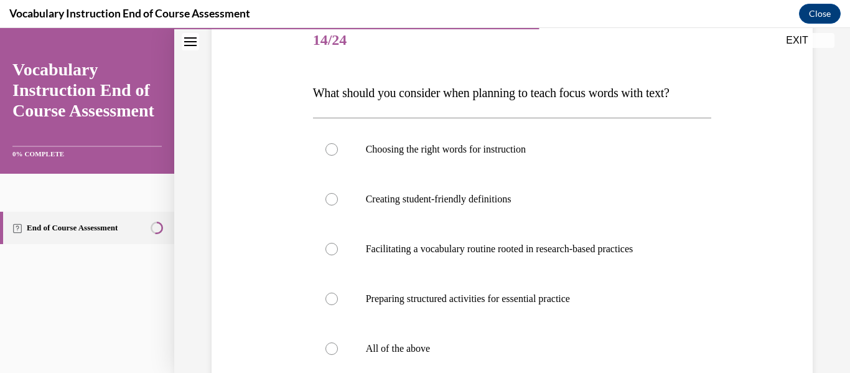
scroll to position [157, 0]
click at [405, 347] on p "All of the above" at bounding box center [523, 348] width 315 height 12
click at [338, 347] on input "All of the above" at bounding box center [332, 348] width 12 height 12
radio input "true"
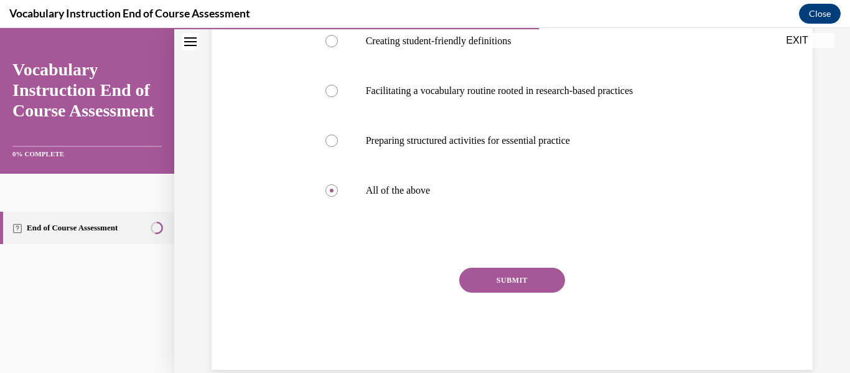
click at [528, 284] on button "SUBMIT" at bounding box center [512, 280] width 106 height 25
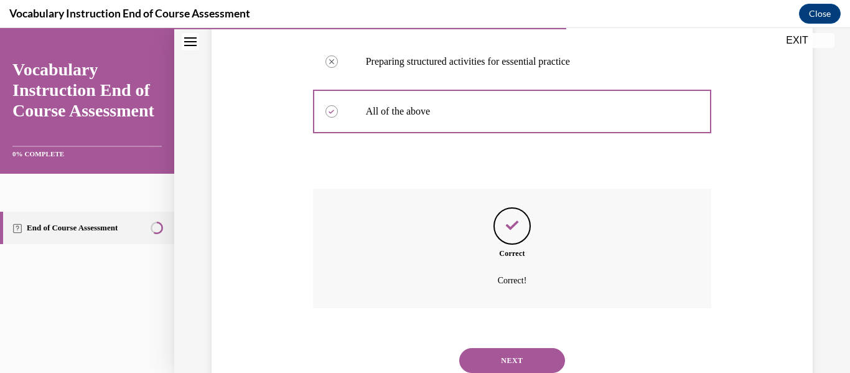
scroll to position [438, 0]
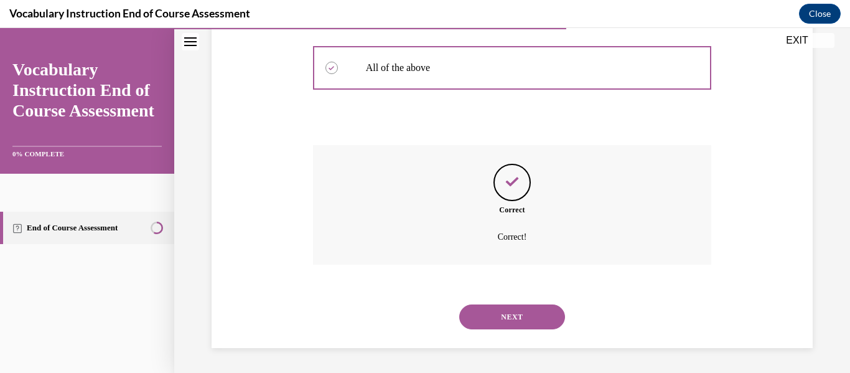
click at [518, 327] on button "NEXT" at bounding box center [512, 316] width 106 height 25
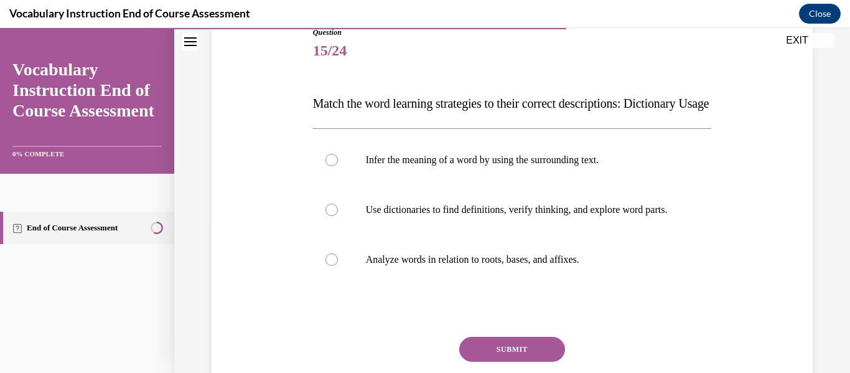
scroll to position [146, 0]
click at [600, 217] on p "Use dictionaries to find definitions, verify thinking, and explore word parts." at bounding box center [523, 210] width 315 height 12
click at [338, 217] on input "Use dictionaries to find definitions, verify thinking, and explore word parts." at bounding box center [332, 210] width 12 height 12
radio input "true"
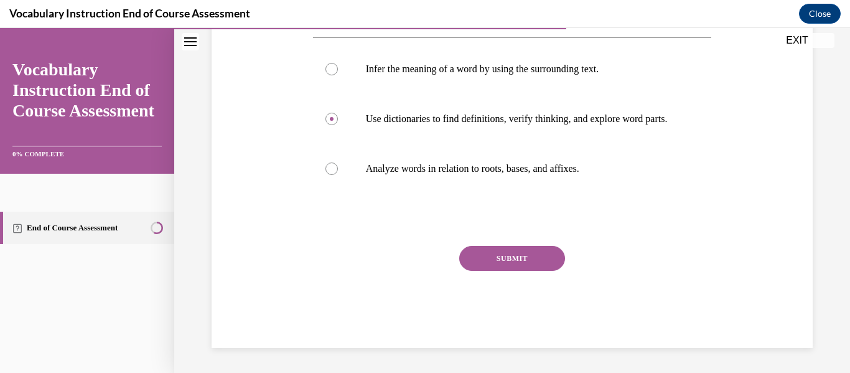
click at [525, 264] on button "SUBMIT" at bounding box center [512, 258] width 106 height 25
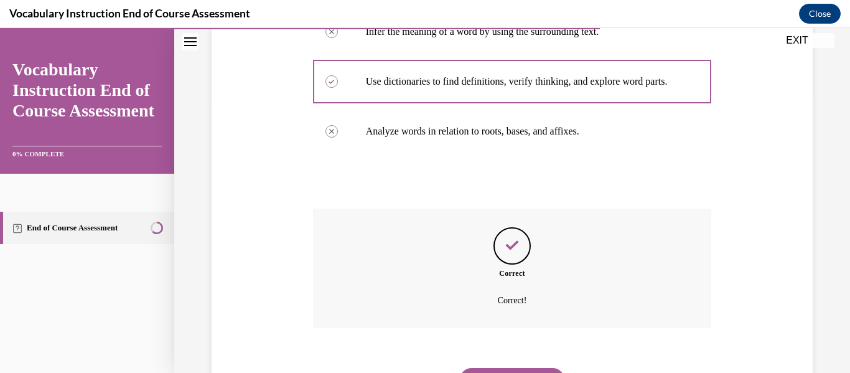
scroll to position [375, 0]
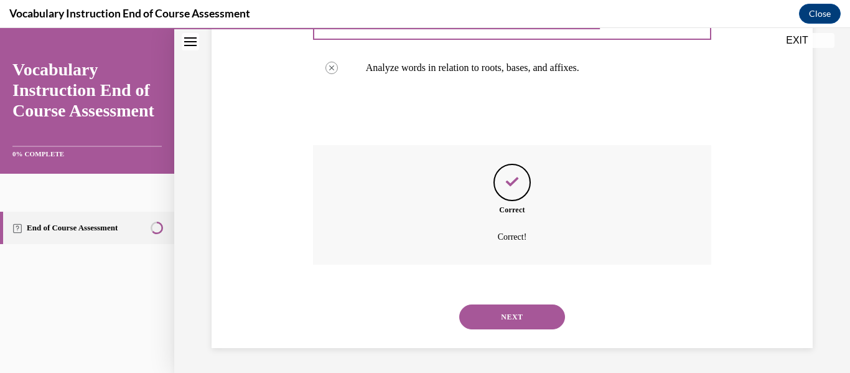
click at [545, 315] on button "NEXT" at bounding box center [512, 316] width 106 height 25
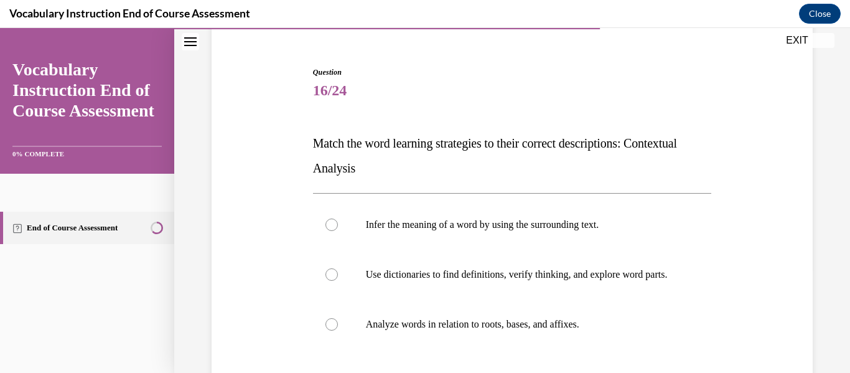
scroll to position [115, 0]
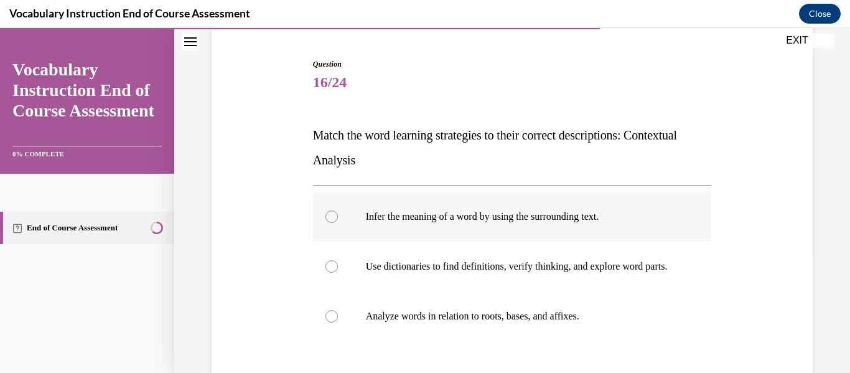
click at [630, 217] on p "Infer the meaning of a word by using the surrounding text." at bounding box center [523, 216] width 315 height 12
click at [338, 217] on input "Infer the meaning of a word by using the surrounding text." at bounding box center [332, 216] width 12 height 12
radio input "true"
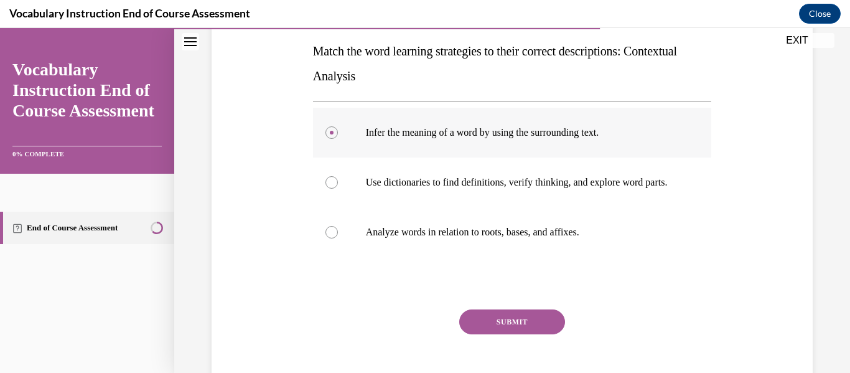
scroll to position [200, 0]
click at [532, 333] on button "SUBMIT" at bounding box center [512, 320] width 106 height 25
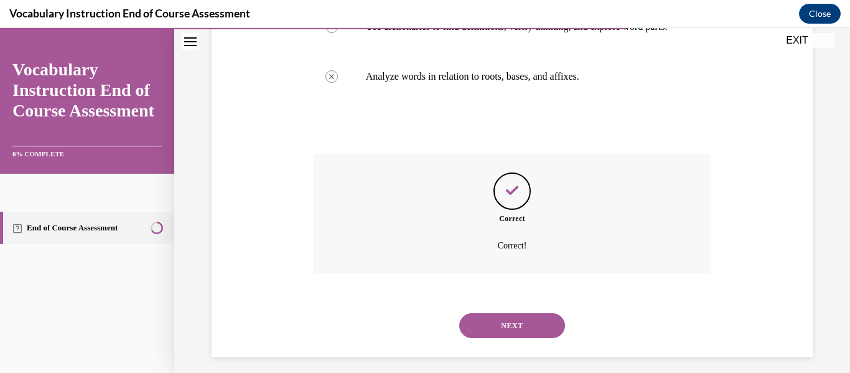
scroll to position [375, 0]
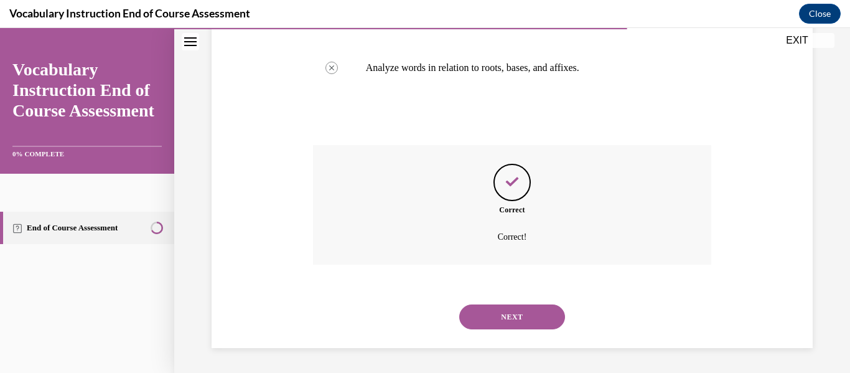
click at [532, 329] on button "NEXT" at bounding box center [512, 316] width 106 height 25
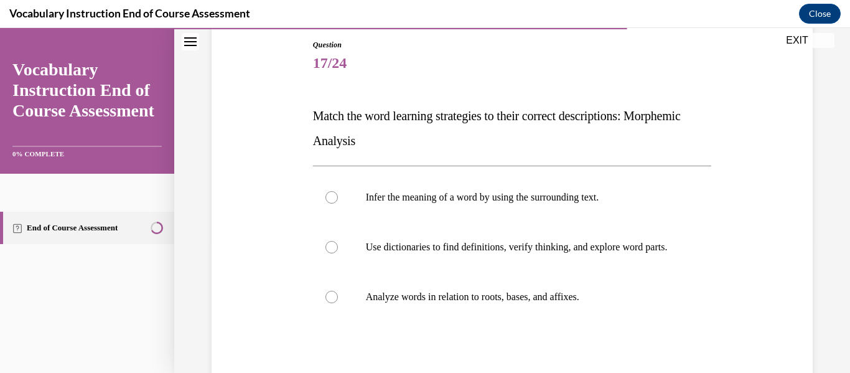
scroll to position [136, 0]
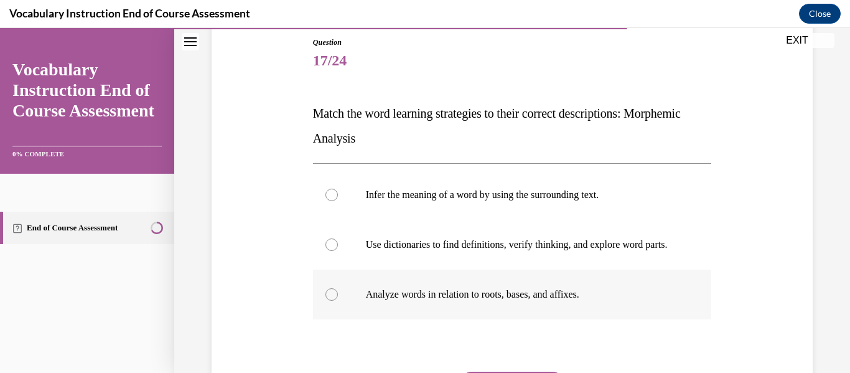
click at [554, 319] on label "Analyze words in relation to roots, bases, and affixes." at bounding box center [512, 294] width 399 height 50
click at [338, 301] on input "Analyze words in relation to roots, bases, and affixes." at bounding box center [332, 294] width 12 height 12
radio input "true"
click at [714, 330] on div "Question 17/24 Match the word learning strategies to their correct descriptions…" at bounding box center [511, 236] width 607 height 474
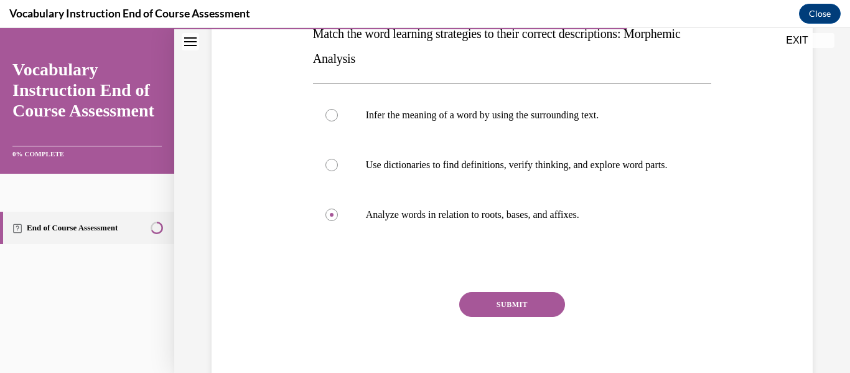
click at [514, 317] on button "SUBMIT" at bounding box center [512, 304] width 106 height 25
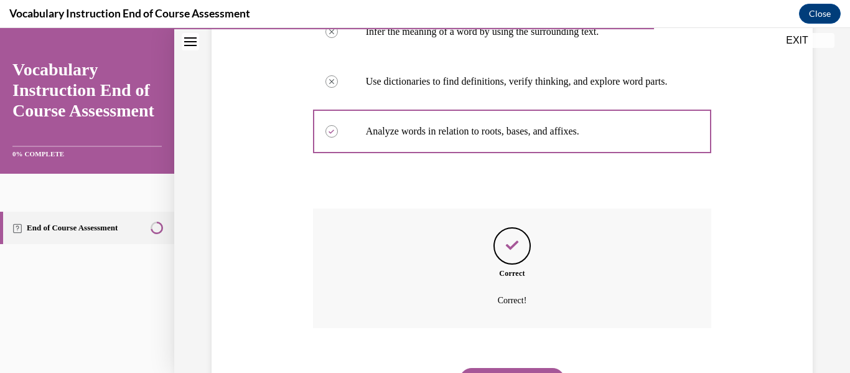
scroll to position [375, 0]
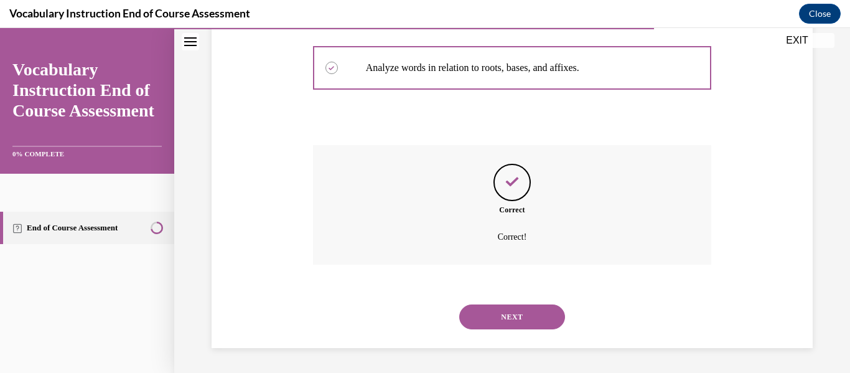
click at [532, 319] on button "NEXT" at bounding box center [512, 316] width 106 height 25
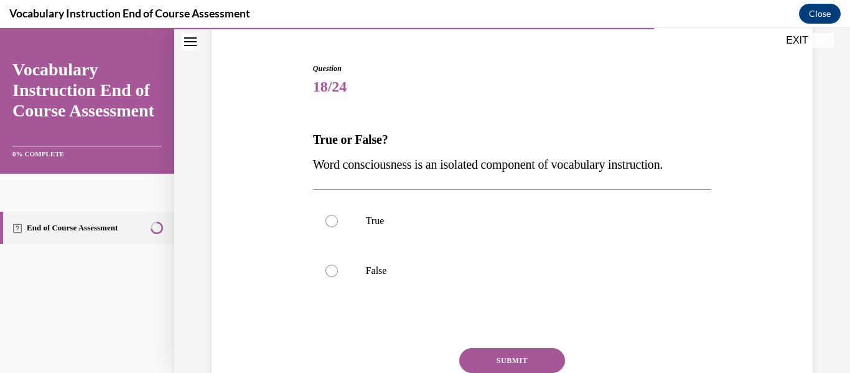
scroll to position [113, 0]
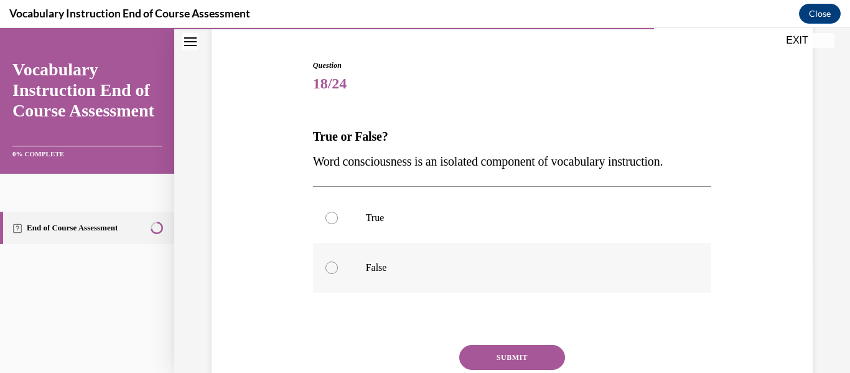
click at [383, 278] on label "False" at bounding box center [512, 268] width 399 height 50
click at [338, 274] on input "False" at bounding box center [332, 267] width 12 height 12
radio input "true"
click at [535, 355] on button "SUBMIT" at bounding box center [512, 357] width 106 height 25
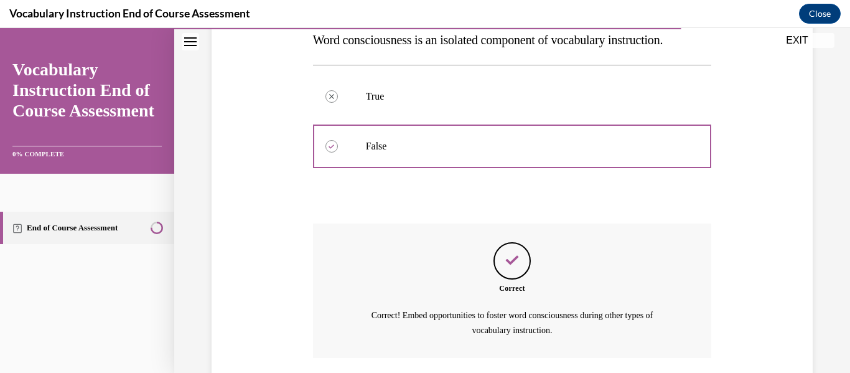
scroll to position [328, 0]
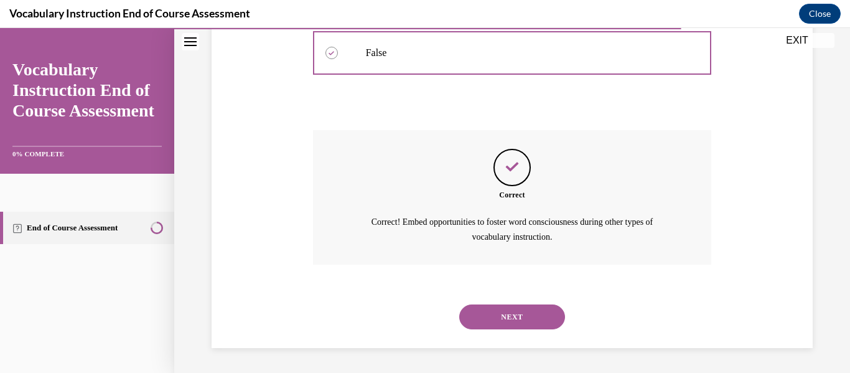
click at [535, 316] on button "NEXT" at bounding box center [512, 316] width 106 height 25
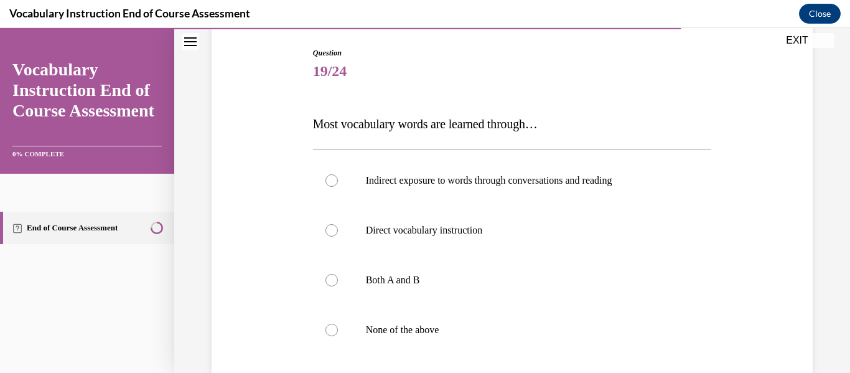
scroll to position [142, 0]
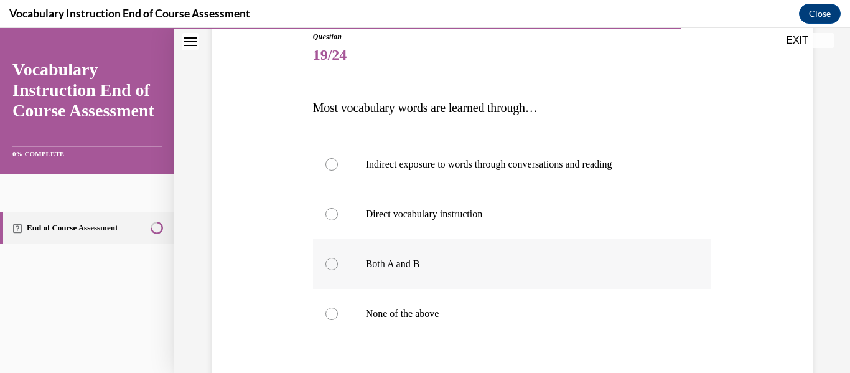
click at [433, 267] on p "Both A and B" at bounding box center [523, 264] width 315 height 12
click at [338, 267] on input "Both A and B" at bounding box center [332, 264] width 12 height 12
radio input "true"
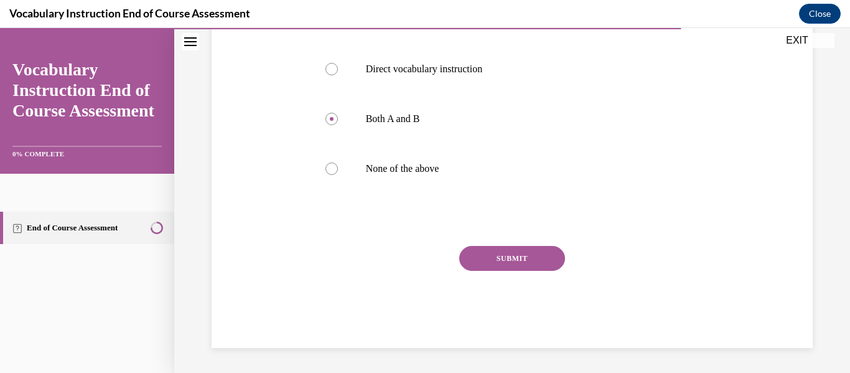
click at [524, 249] on button "SUBMIT" at bounding box center [512, 258] width 106 height 25
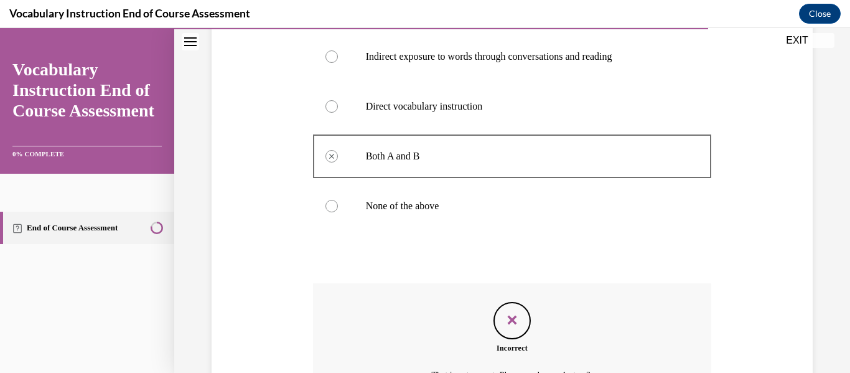
scroll to position [382, 0]
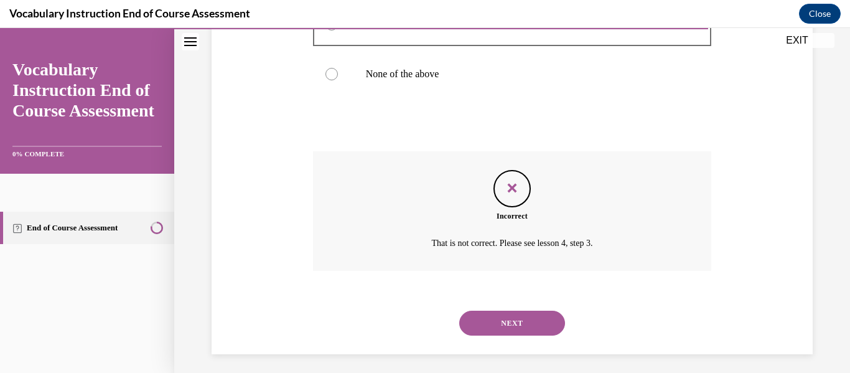
click at [535, 317] on button "NEXT" at bounding box center [512, 323] width 106 height 25
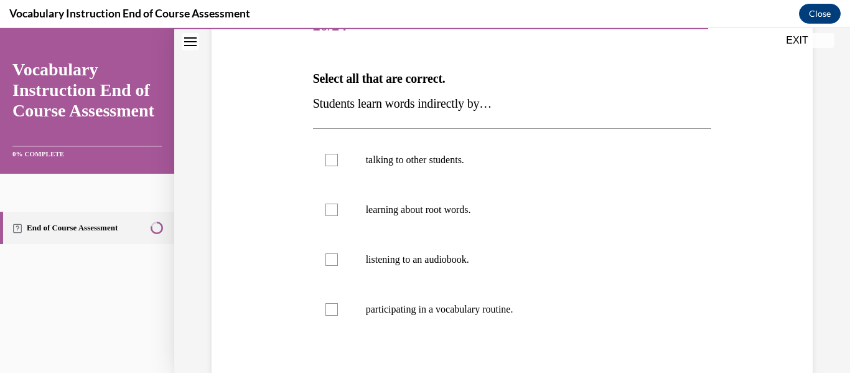
scroll to position [174, 0]
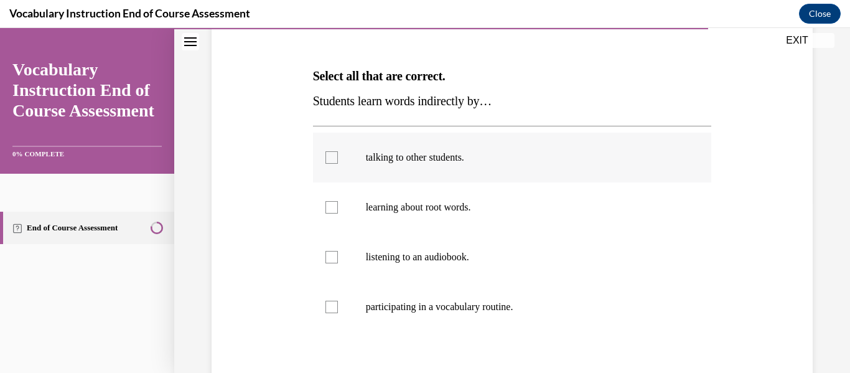
click at [469, 170] on label "talking to other students." at bounding box center [512, 158] width 399 height 50
click at [338, 164] on input "talking to other students." at bounding box center [332, 157] width 12 height 12
checkbox input "true"
click at [583, 267] on label "listening to an audiobook." at bounding box center [512, 257] width 399 height 50
click at [338, 263] on input "listening to an audiobook." at bounding box center [332, 257] width 12 height 12
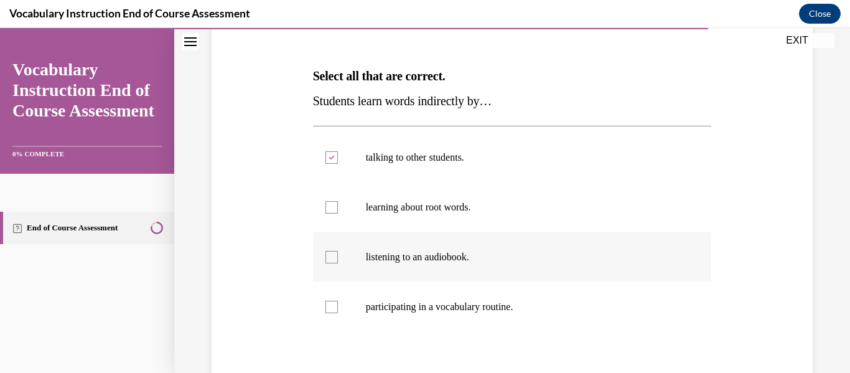
checkbox input "true"
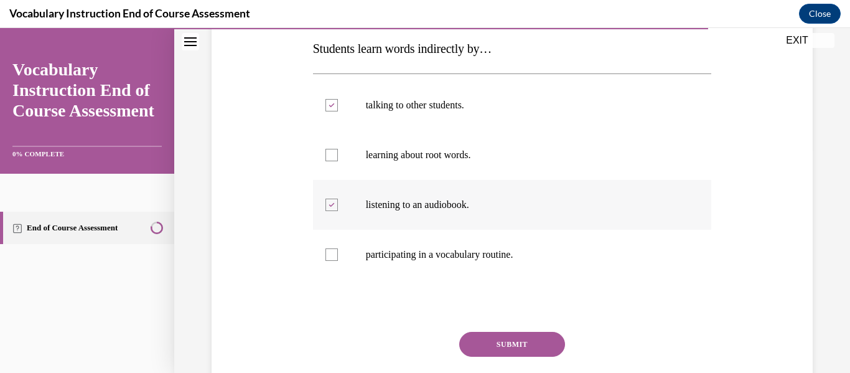
scroll to position [224, 0]
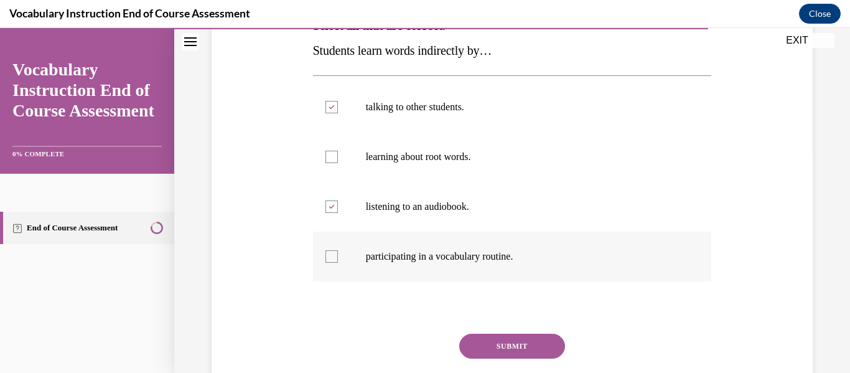
click at [671, 251] on p "participating in a vocabulary routine." at bounding box center [523, 256] width 315 height 12
click at [338, 251] on input "participating in a vocabulary routine." at bounding box center [332, 256] width 12 height 12
checkbox input "true"
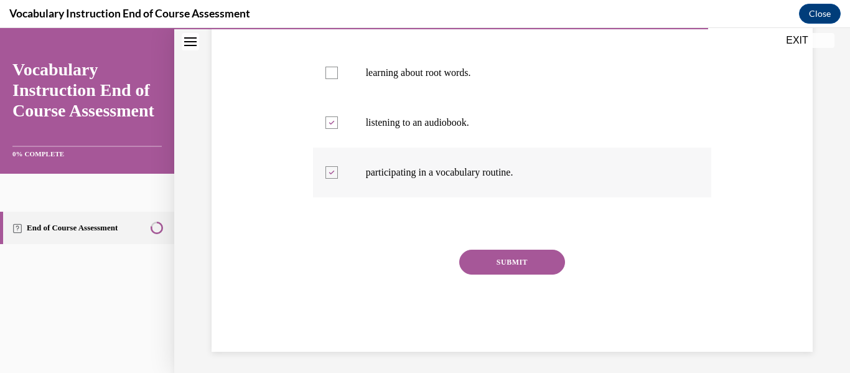
scroll to position [312, 0]
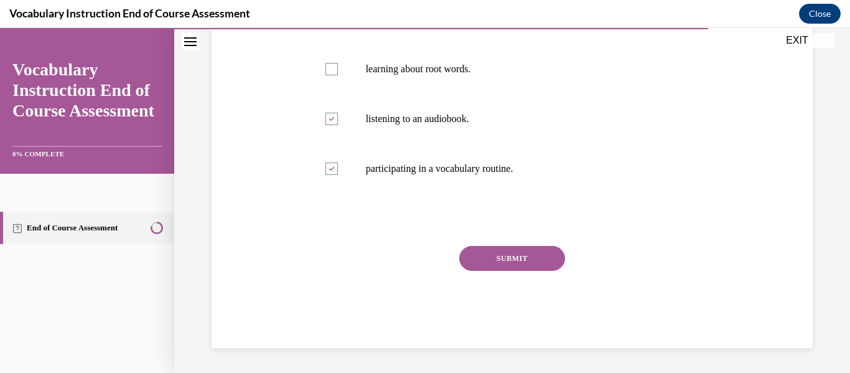
click at [525, 261] on button "SUBMIT" at bounding box center [512, 258] width 106 height 25
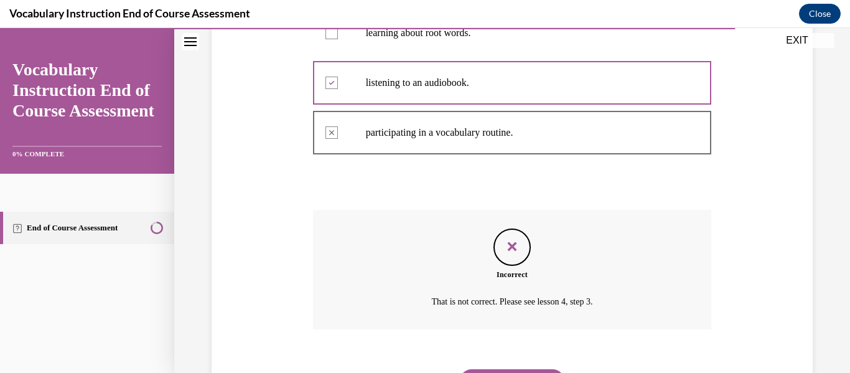
scroll to position [413, 0]
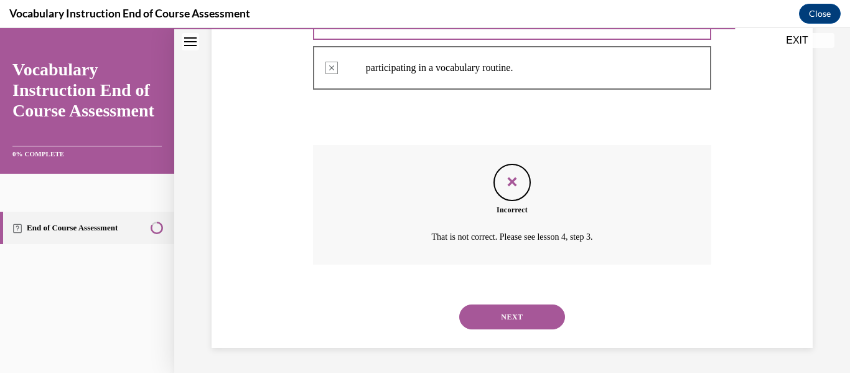
click at [524, 318] on button "NEXT" at bounding box center [512, 316] width 106 height 25
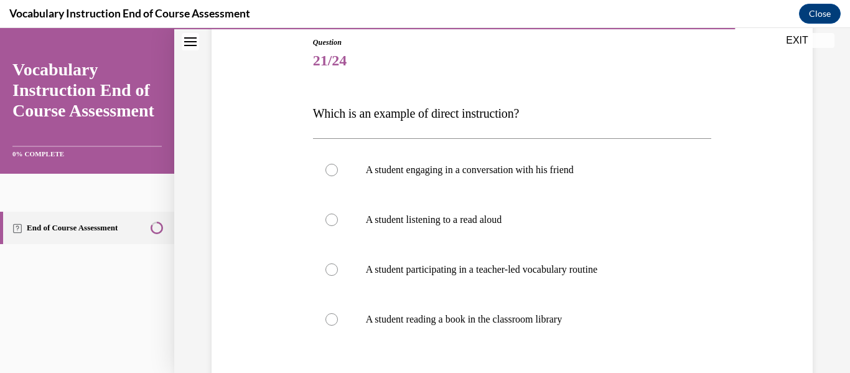
scroll to position [136, 0]
click at [593, 281] on label "A student participating in a teacher-led vocabulary routine" at bounding box center [512, 270] width 399 height 50
click at [338, 276] on input "A student participating in a teacher-led vocabulary routine" at bounding box center [332, 270] width 12 height 12
radio input "true"
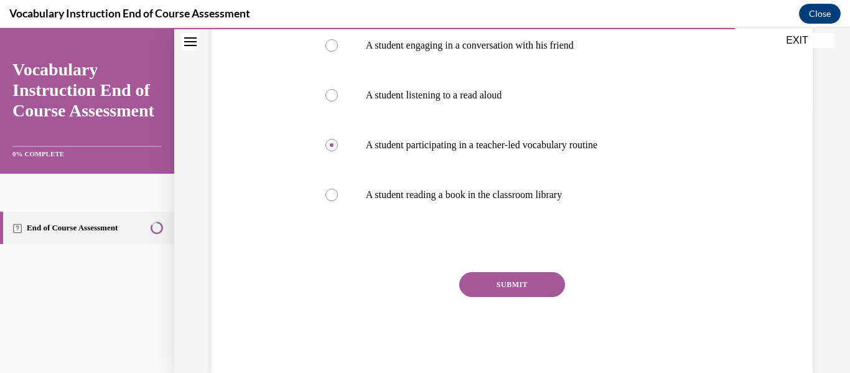
click at [528, 294] on button "SUBMIT" at bounding box center [512, 284] width 106 height 25
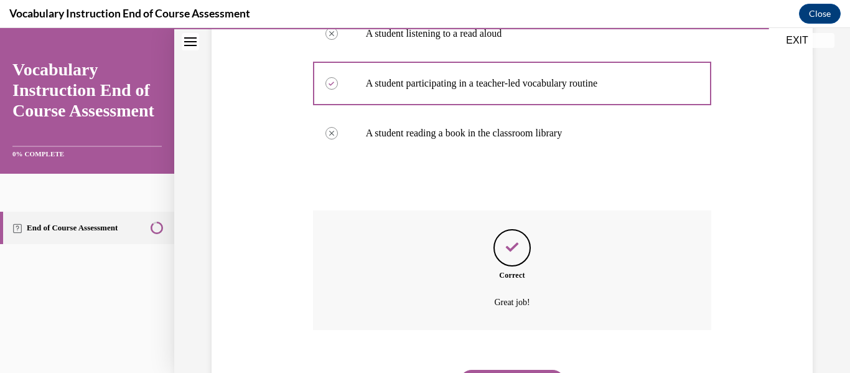
scroll to position [388, 0]
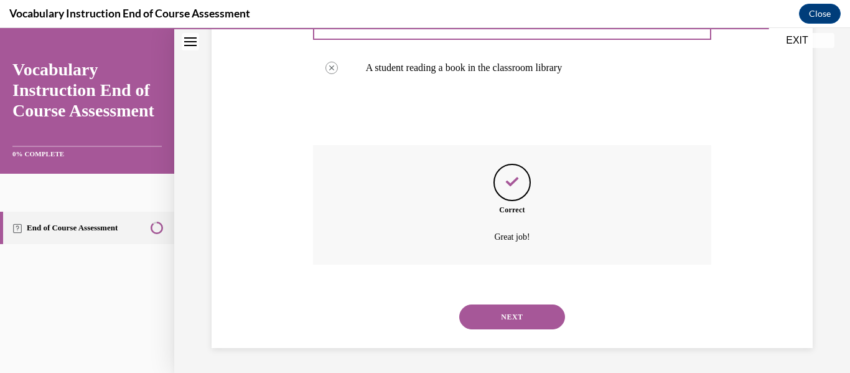
click at [536, 324] on button "NEXT" at bounding box center [512, 316] width 106 height 25
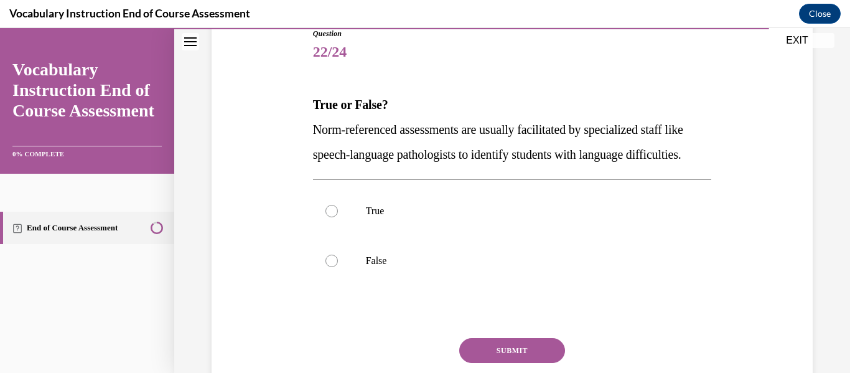
scroll to position [149, 0]
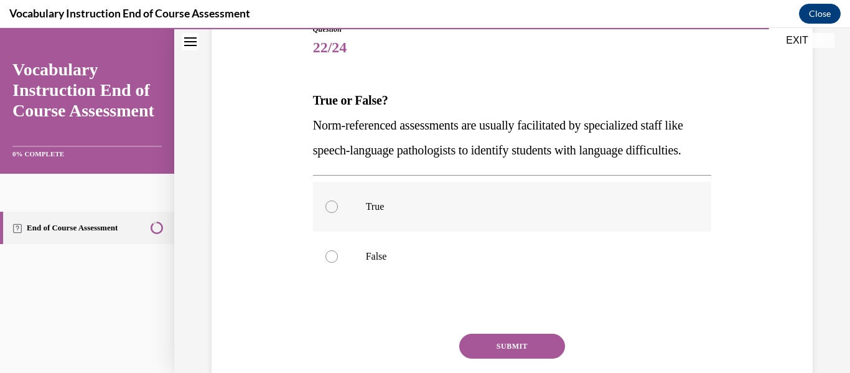
click at [390, 213] on p "True" at bounding box center [523, 206] width 315 height 12
click at [338, 213] on input "True" at bounding box center [332, 206] width 12 height 12
radio input "true"
click at [518, 358] on button "SUBMIT" at bounding box center [512, 346] width 106 height 25
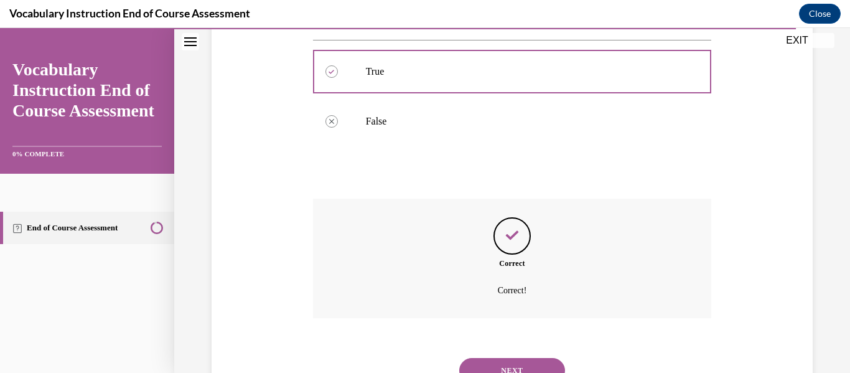
scroll to position [363, 0]
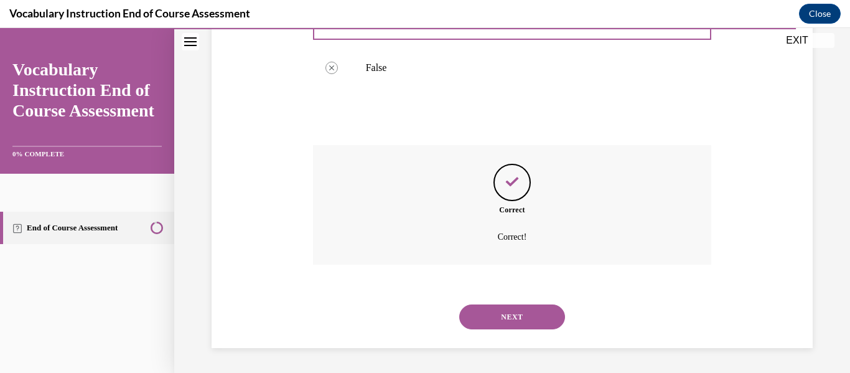
click at [517, 319] on button "NEXT" at bounding box center [512, 316] width 106 height 25
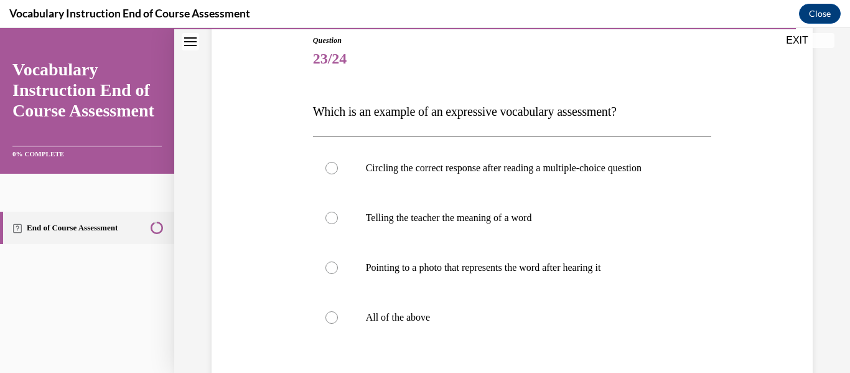
scroll to position [138, 0]
click at [425, 315] on p "All of the above" at bounding box center [523, 318] width 315 height 12
click at [338, 315] on input "All of the above" at bounding box center [332, 318] width 12 height 12
radio input "true"
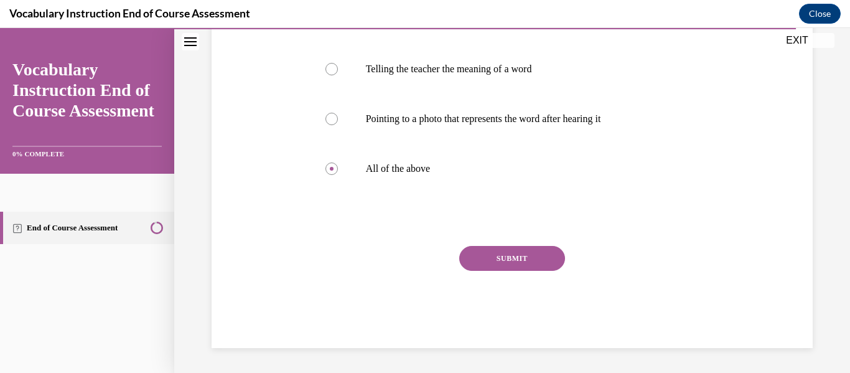
click at [532, 265] on button "SUBMIT" at bounding box center [512, 258] width 106 height 25
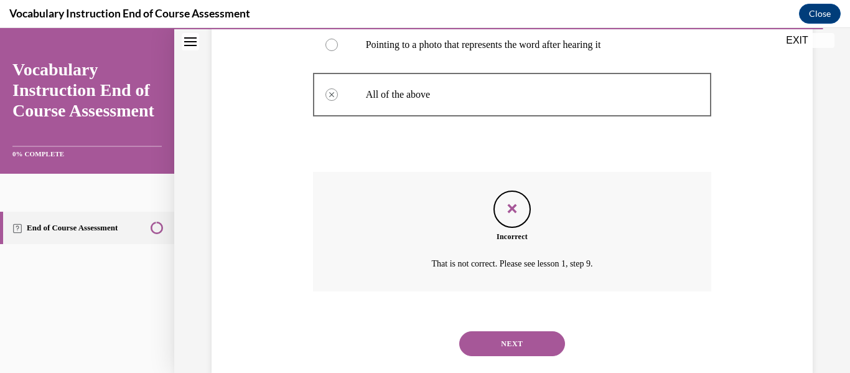
scroll to position [378, 0]
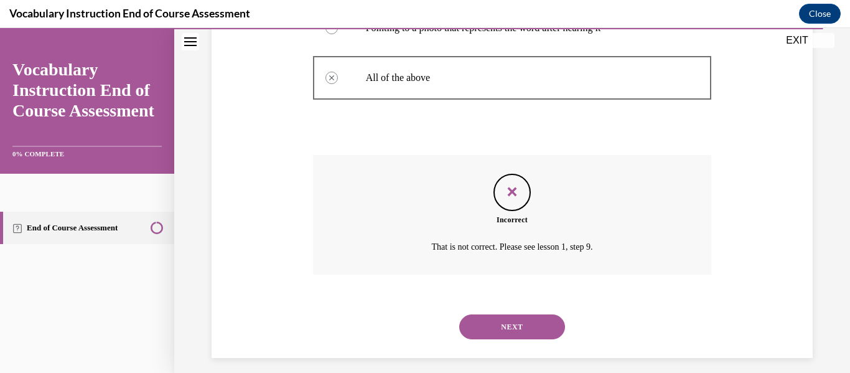
click at [520, 330] on button "NEXT" at bounding box center [512, 326] width 106 height 25
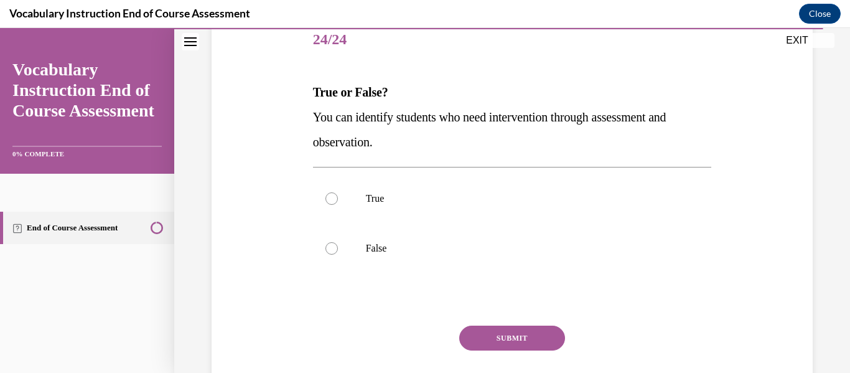
scroll to position [156, 0]
click at [403, 208] on label "True" at bounding box center [512, 200] width 399 height 50
click at [338, 206] on input "True" at bounding box center [332, 200] width 12 height 12
radio input "true"
click at [483, 327] on button "SUBMIT" at bounding box center [512, 339] width 106 height 25
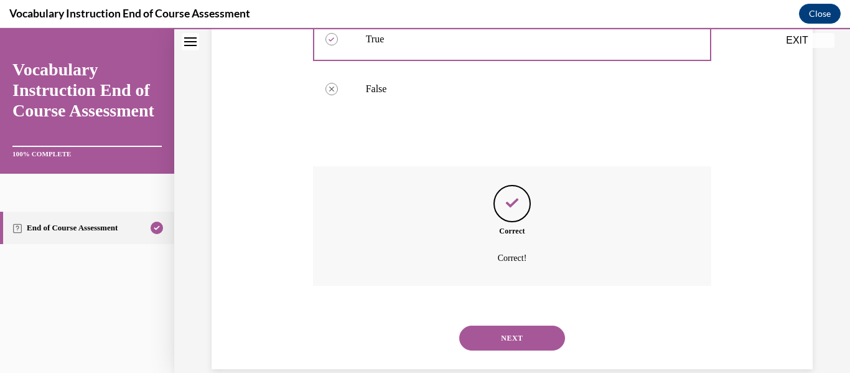
scroll to position [338, 0]
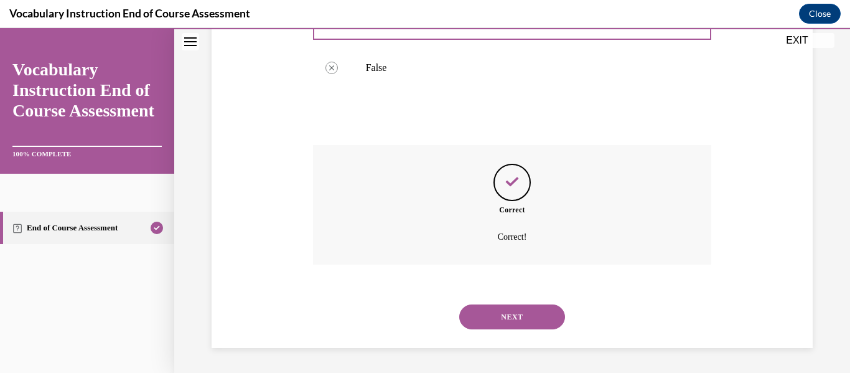
click at [536, 322] on button "NEXT" at bounding box center [512, 316] width 106 height 25
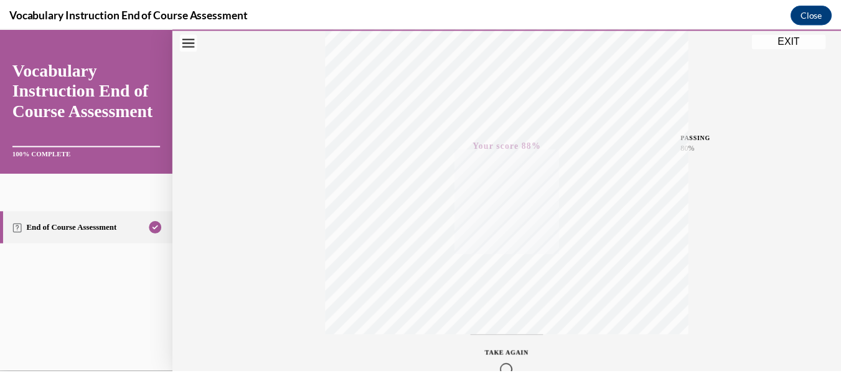
scroll to position [293, 0]
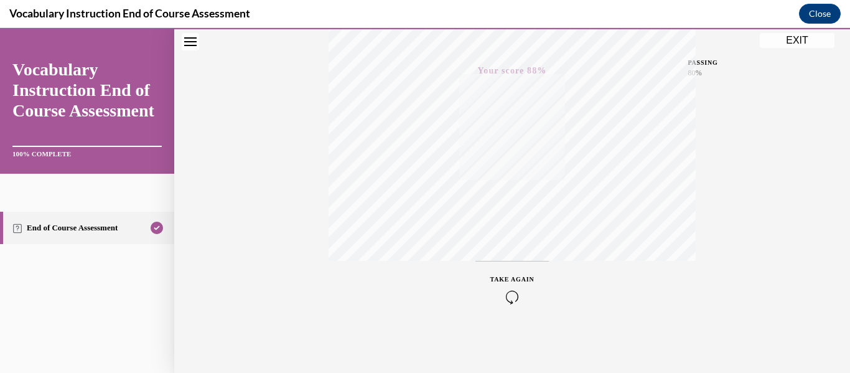
click at [788, 47] on button "EXIT" at bounding box center [797, 40] width 75 height 15
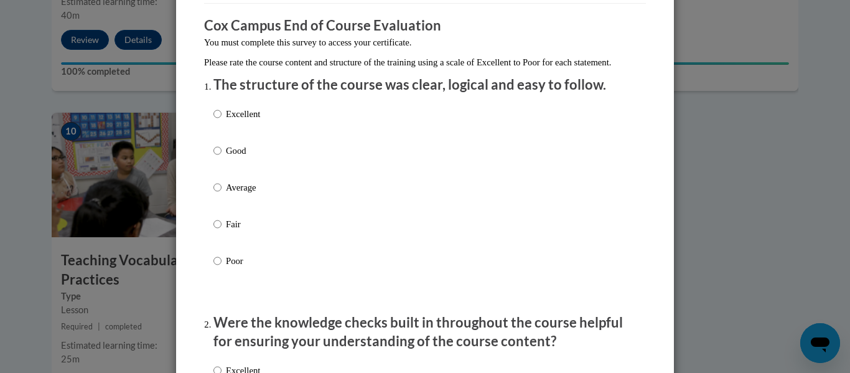
scroll to position [98, 0]
click at [213, 121] on input "Excellent" at bounding box center [217, 115] width 8 height 14
radio input "true"
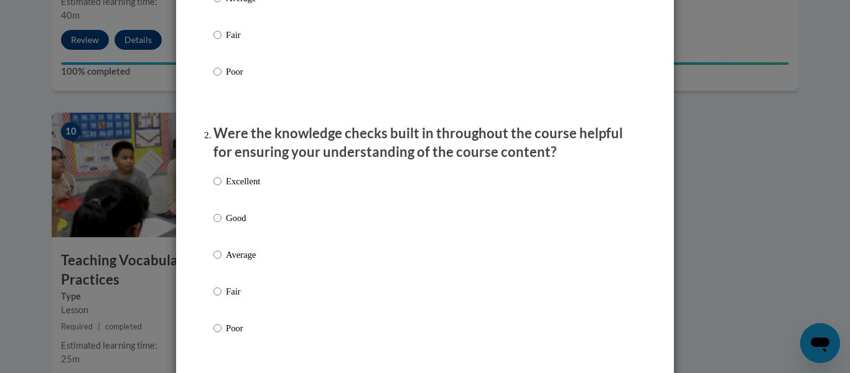
scroll to position [291, 0]
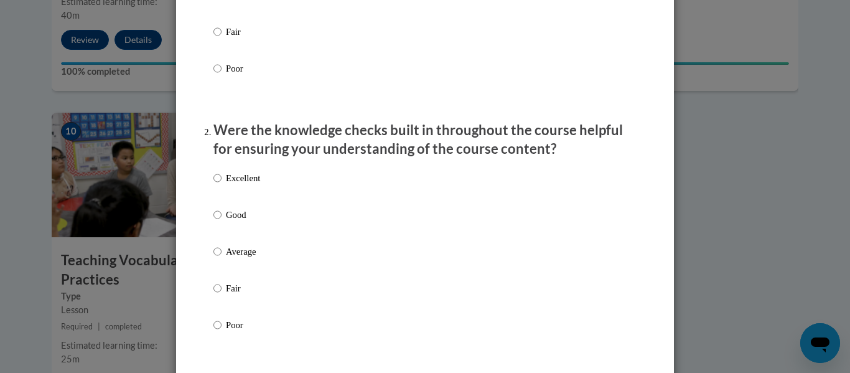
click at [234, 185] on p "Excellent" at bounding box center [243, 178] width 34 height 14
click at [222, 185] on input "Excellent" at bounding box center [217, 178] width 8 height 14
radio input "true"
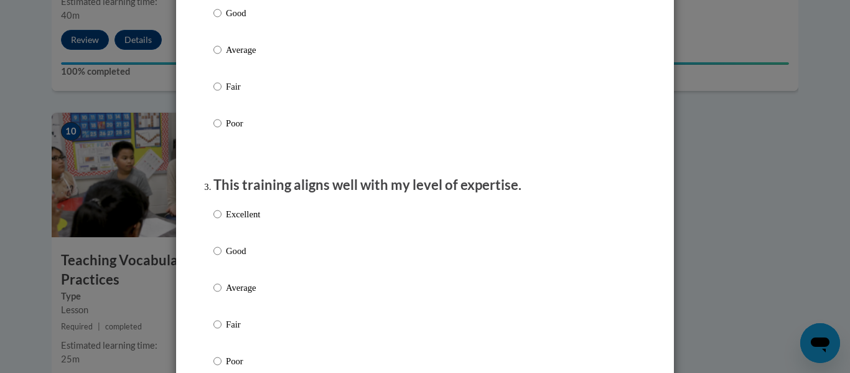
click at [249, 221] on p "Excellent" at bounding box center [243, 214] width 34 height 14
click at [222, 221] on input "Excellent" at bounding box center [217, 214] width 8 height 14
radio input "true"
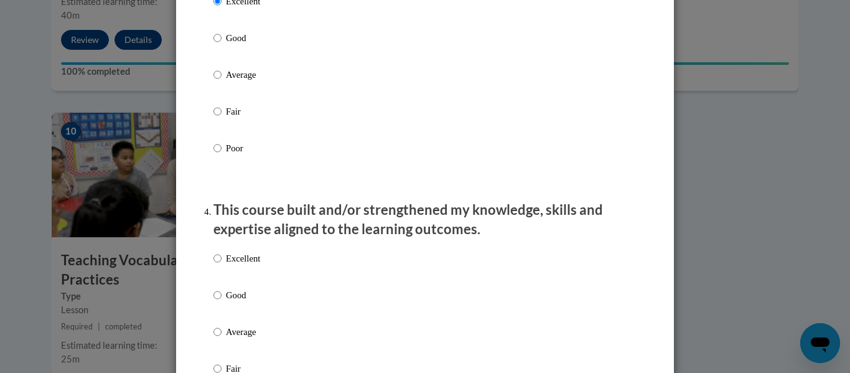
click at [249, 265] on p "Excellent" at bounding box center [243, 258] width 34 height 14
click at [222, 265] on input "Excellent" at bounding box center [217, 258] width 8 height 14
radio input "true"
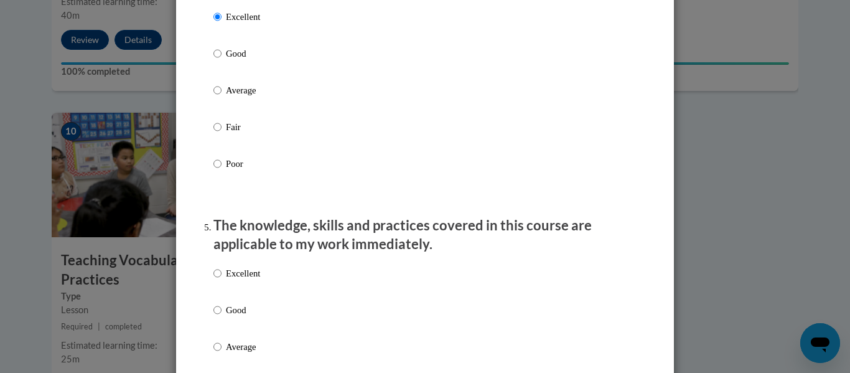
click at [245, 280] on p "Excellent" at bounding box center [243, 273] width 34 height 14
click at [222, 280] on input "Excellent" at bounding box center [217, 273] width 8 height 14
radio input "true"
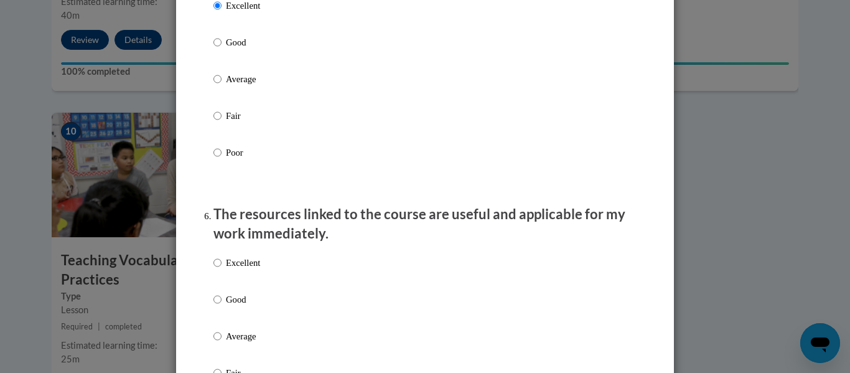
click at [235, 269] on p "Excellent" at bounding box center [243, 263] width 34 height 14
click at [222, 269] on input "Excellent" at bounding box center [217, 263] width 8 height 14
radio input "true"
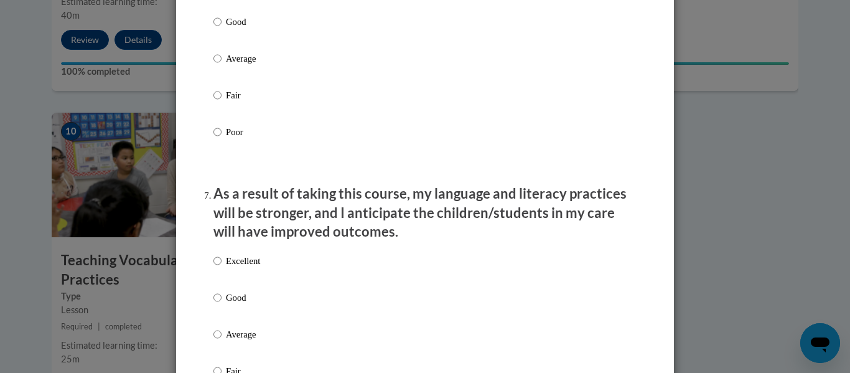
click at [241, 281] on label "Excellent" at bounding box center [236, 271] width 47 height 34
click at [222, 268] on input "Excellent" at bounding box center [217, 261] width 8 height 14
radio input "true"
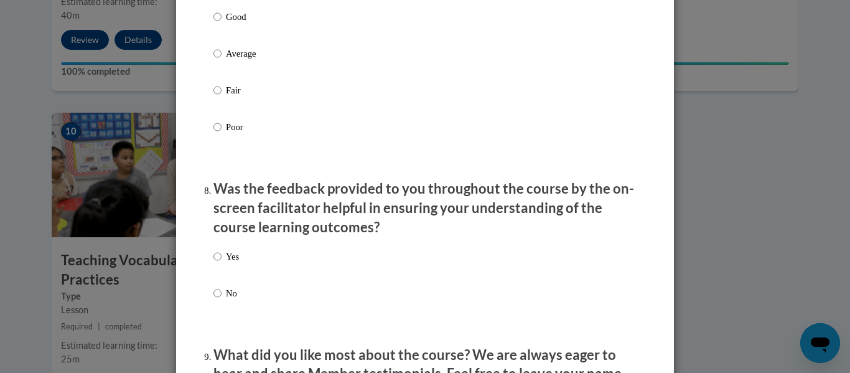
scroll to position [1778, 0]
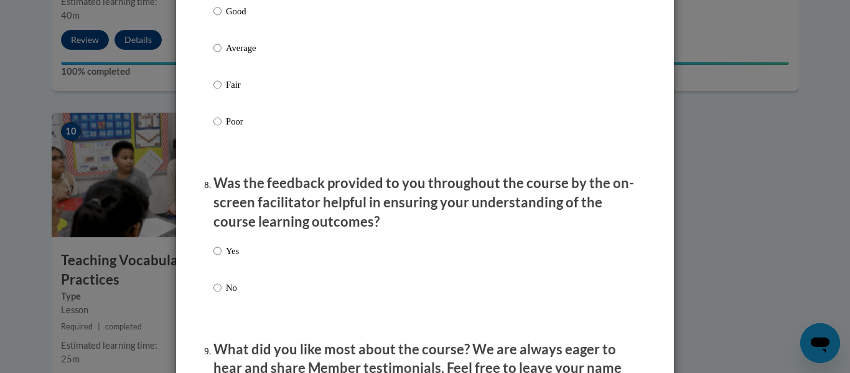
click at [232, 258] on p "Yes" at bounding box center [232, 251] width 13 height 14
click at [222, 258] on input "Yes" at bounding box center [217, 251] width 8 height 14
radio input "true"
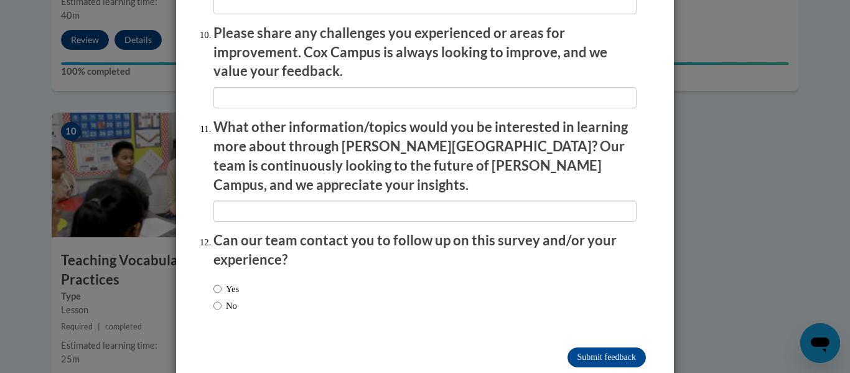
scroll to position [2213, 0]
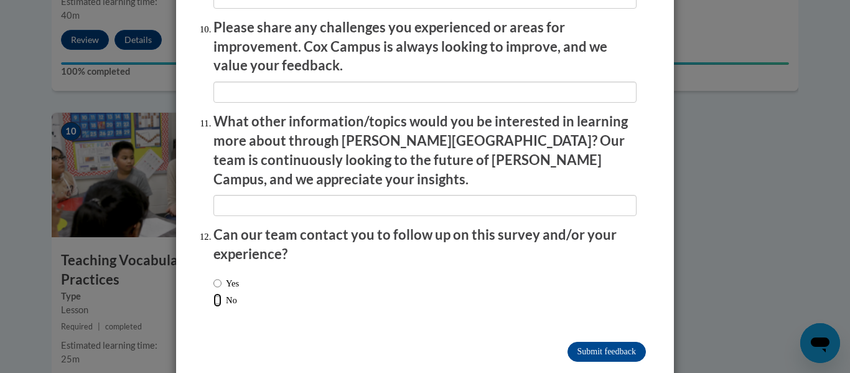
click at [213, 293] on input "No" at bounding box center [217, 300] width 8 height 14
radio input "true"
click at [601, 342] on input "Submit feedback" at bounding box center [607, 352] width 78 height 20
